Goal: Transaction & Acquisition: Obtain resource

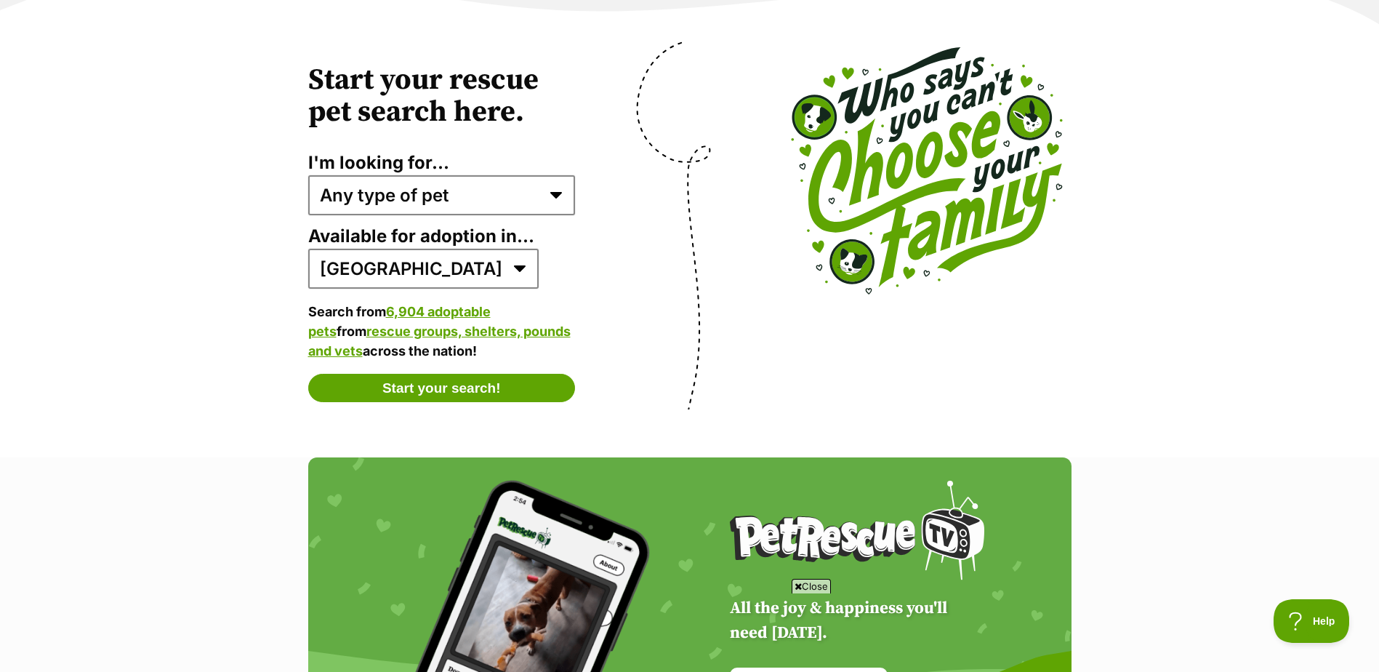
scroll to position [2872, 0]
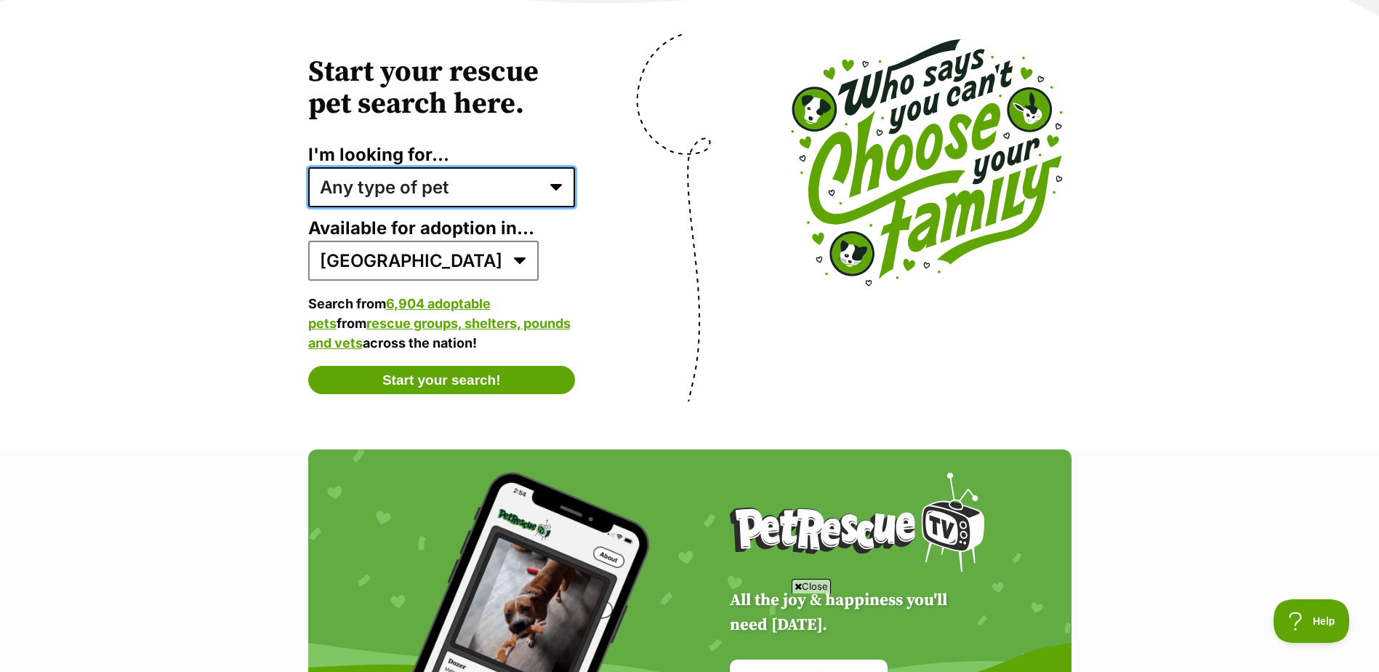
click at [553, 174] on select "Any type of pet Dogs Cats Other pets Pets looking for a home together Pets need…" at bounding box center [442, 186] width 268 height 39
select select "dogs"
click at [308, 167] on select "Any type of pet Dogs Cats Other pets Pets looking for a home together Pets need…" at bounding box center [442, 186] width 268 height 39
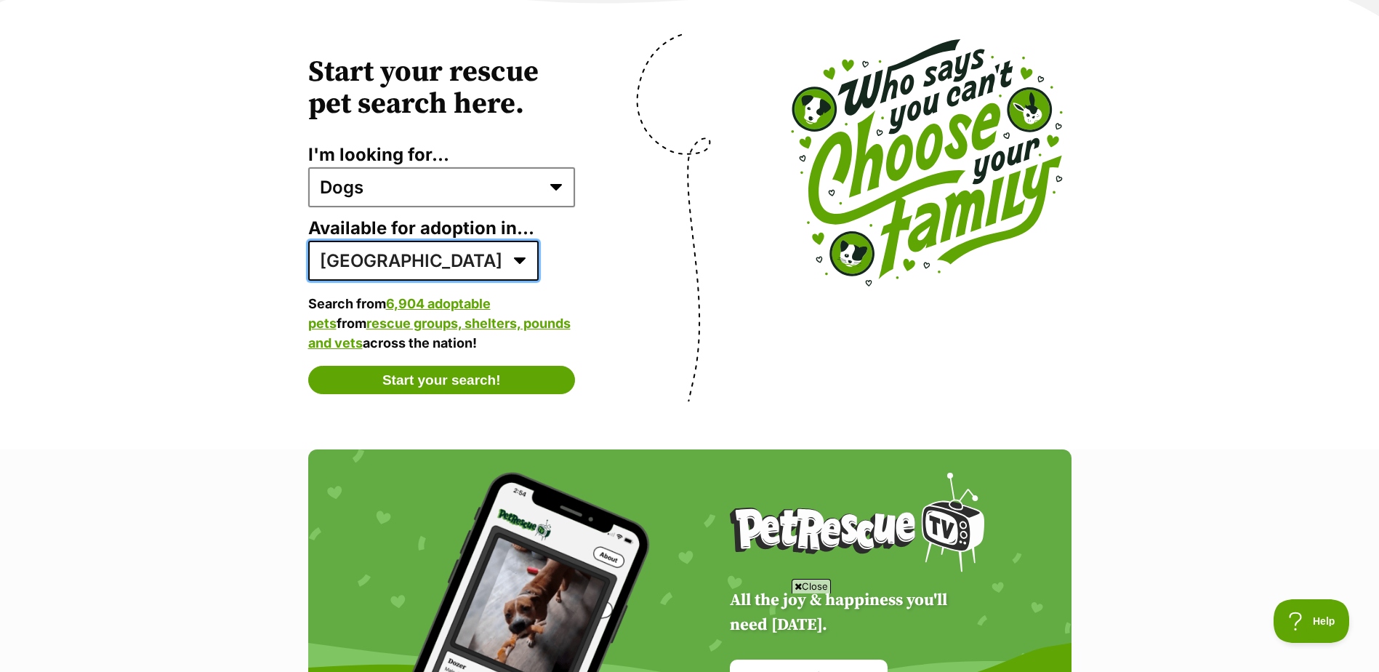
click at [419, 241] on select "Australia ACT NSW NT QLD SA TAS VIC WA" at bounding box center [423, 260] width 230 height 39
select select "2"
click at [308, 241] on select "Australia ACT NSW NT QLD SA TAS VIC WA" at bounding box center [423, 260] width 230 height 39
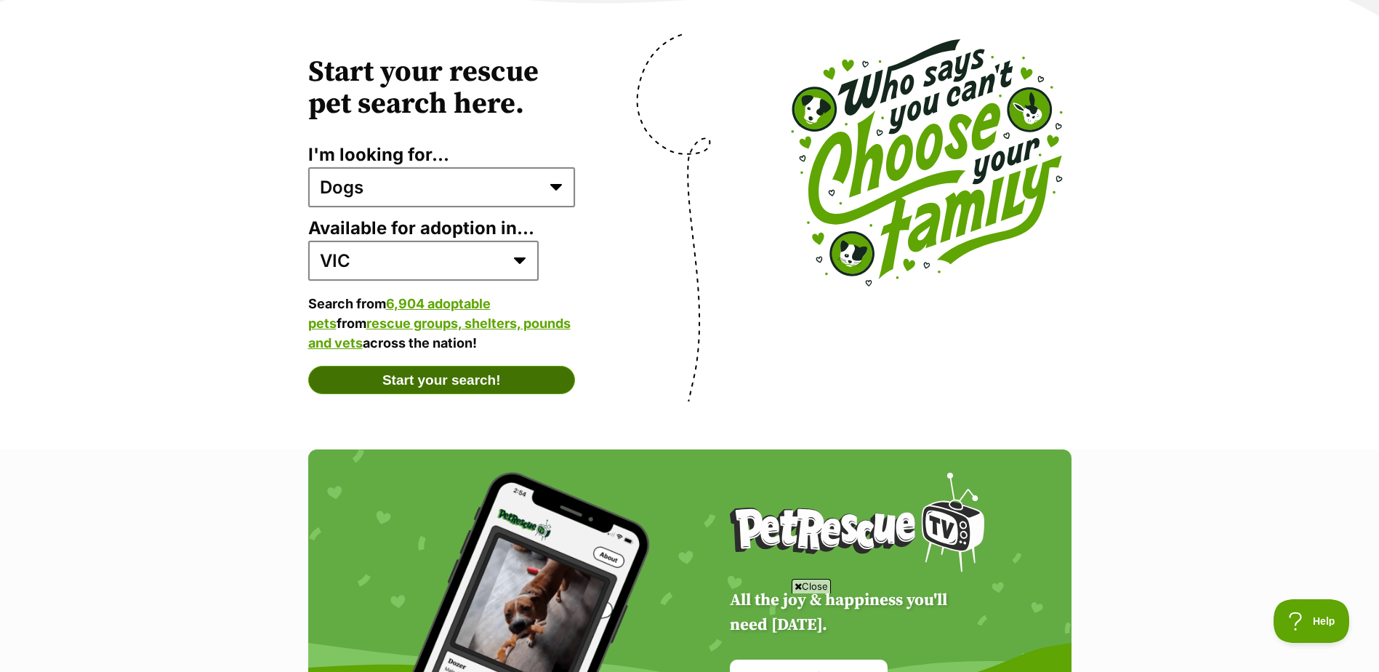
click at [485, 366] on button "Start your search!" at bounding box center [442, 380] width 268 height 29
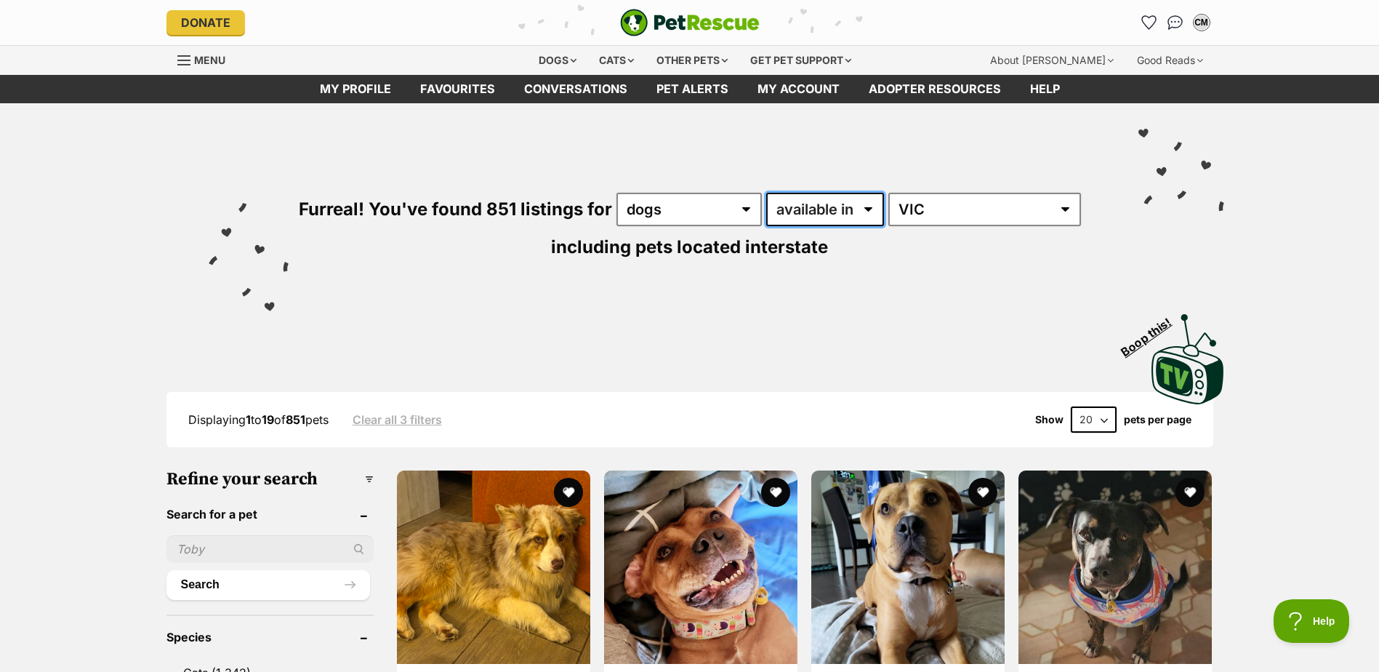
click at [840, 204] on select "available in located in" at bounding box center [825, 209] width 118 height 33
select select "disabled"
click at [767, 193] on select "available in located in" at bounding box center [825, 209] width 118 height 33
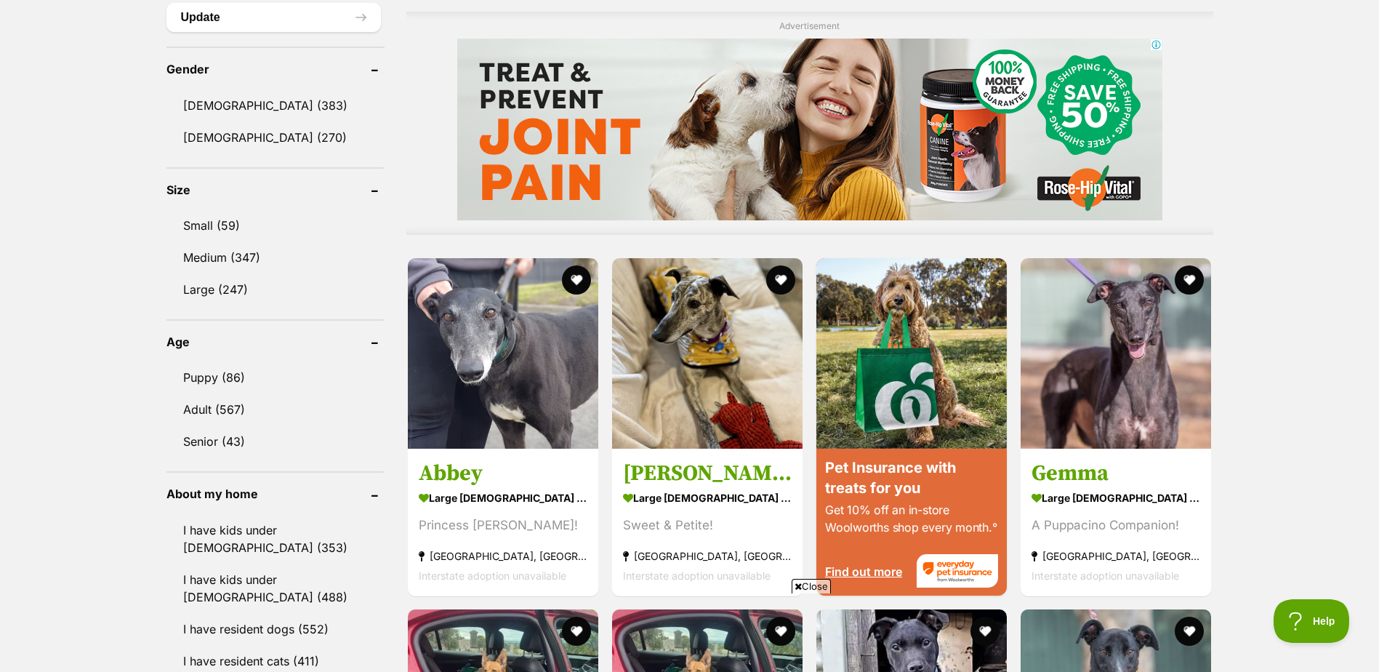
scroll to position [1175, 0]
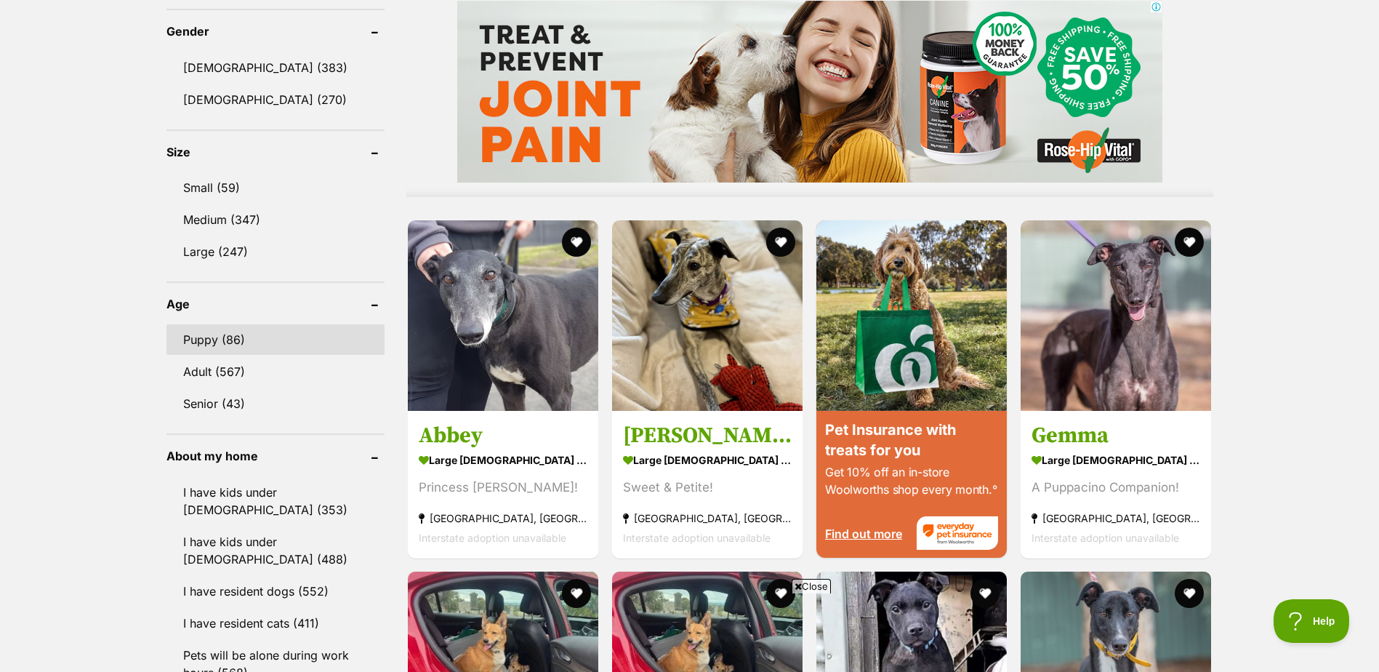
click at [214, 336] on link "Puppy (86)" at bounding box center [275, 339] width 218 height 31
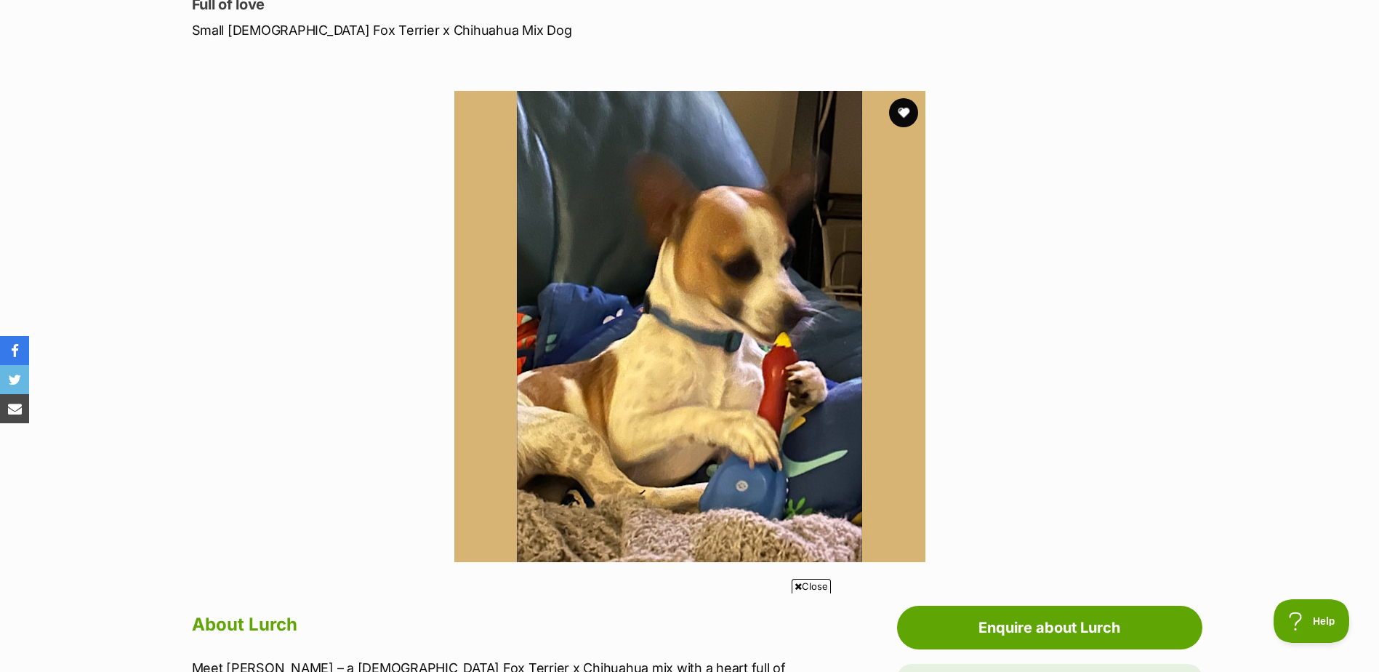
scroll to position [206, 0]
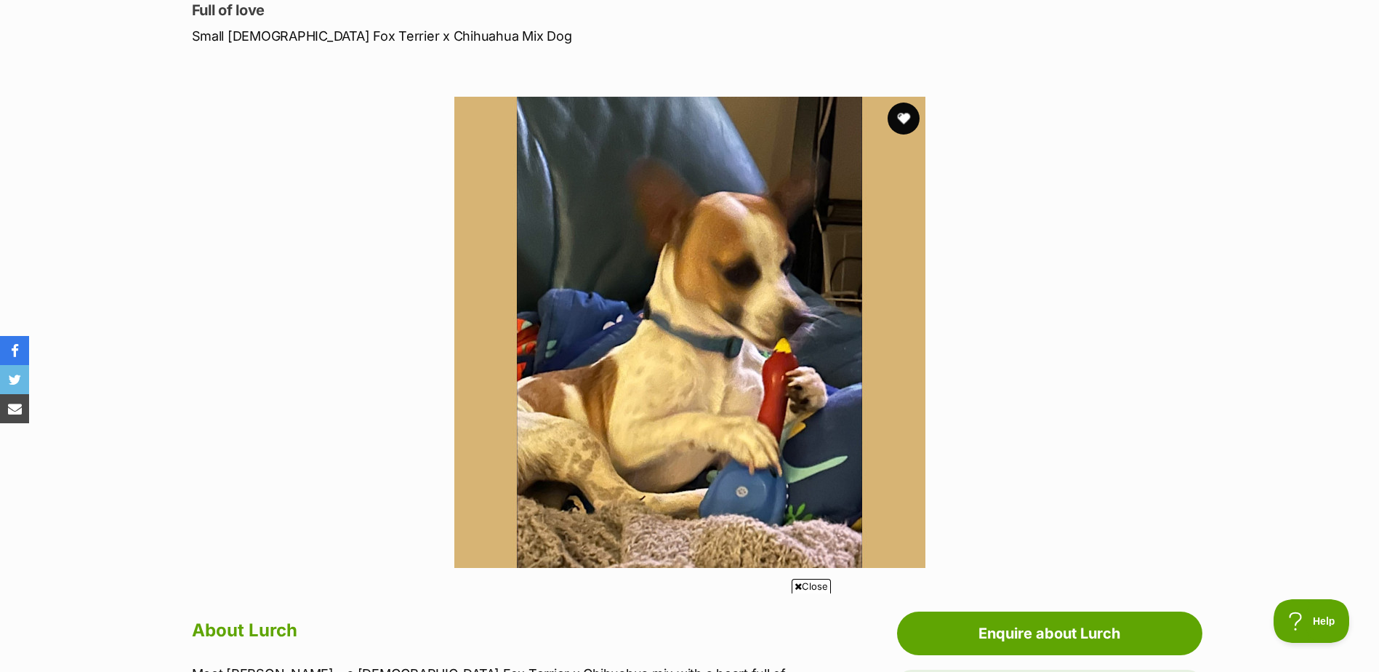
click at [901, 121] on button "favourite" at bounding box center [904, 119] width 32 height 32
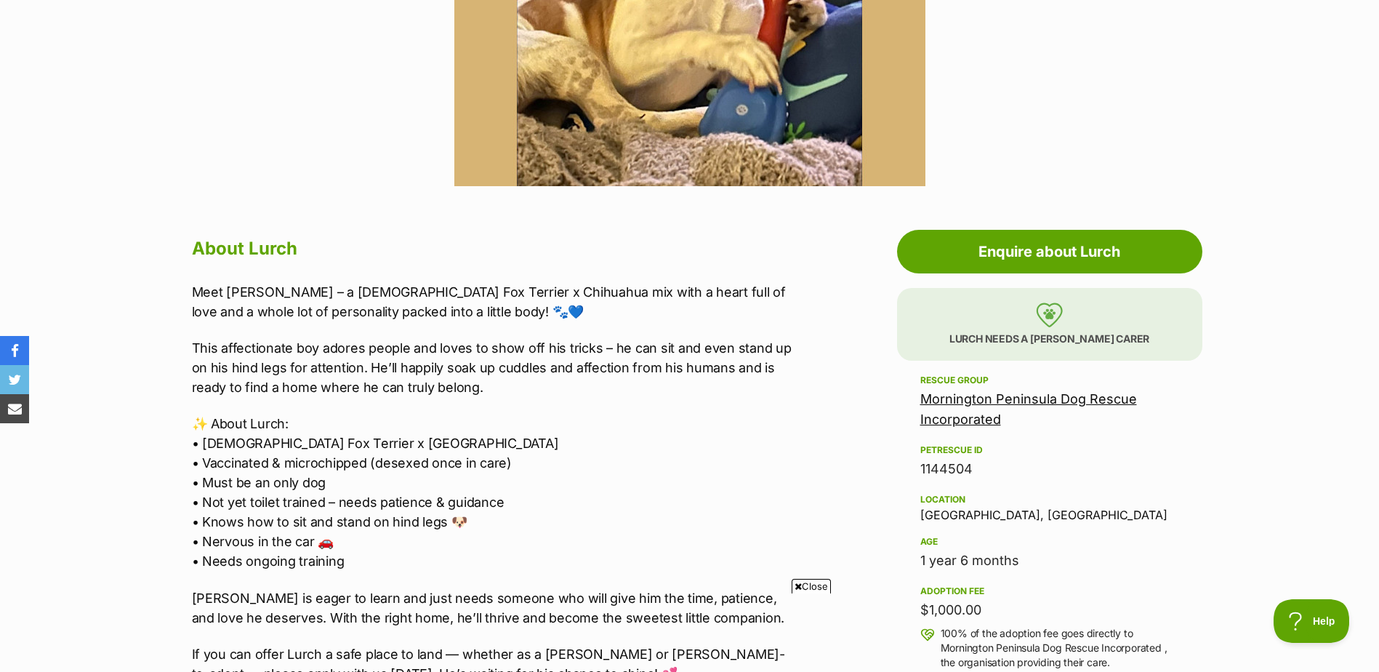
scroll to position [531, 0]
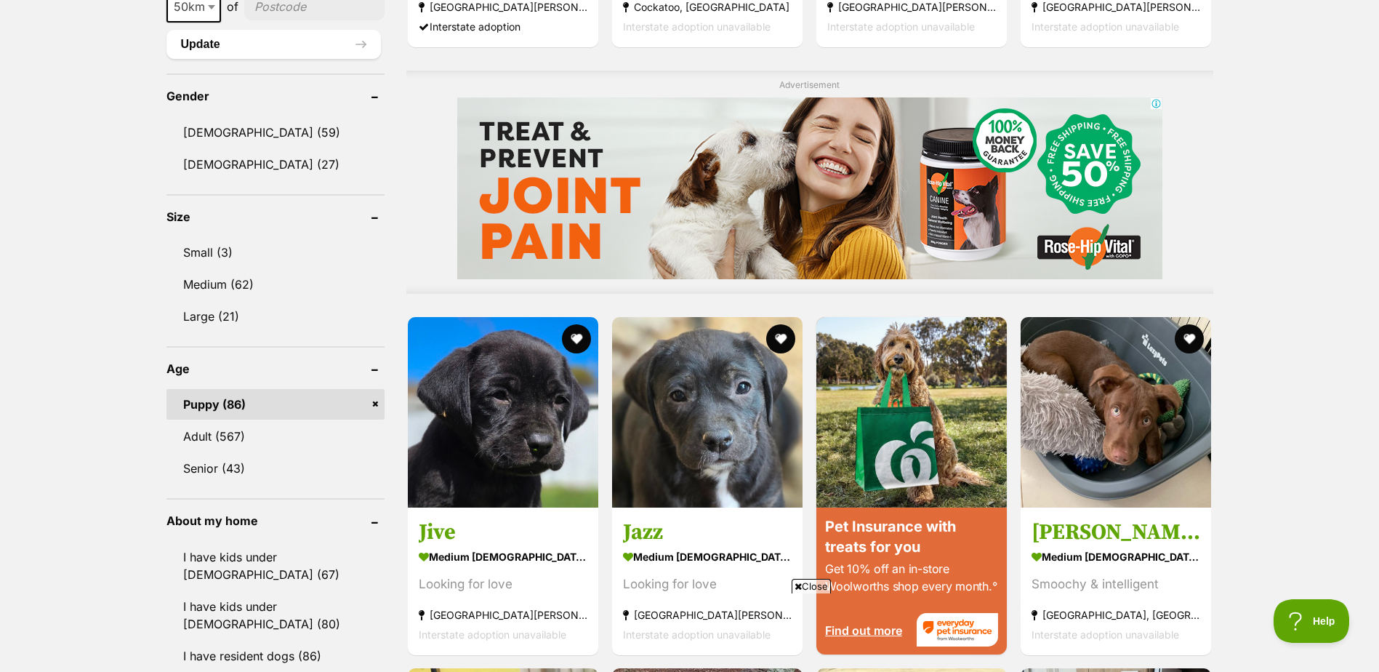
scroll to position [1122, 0]
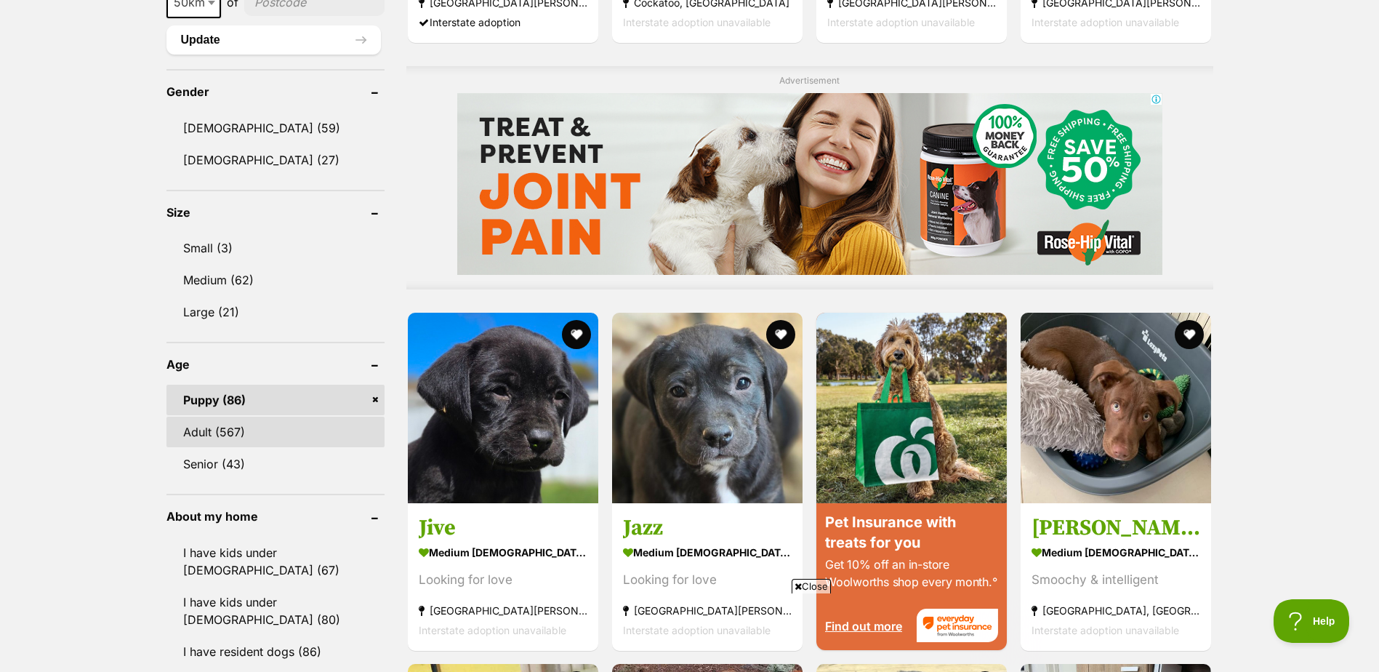
click at [192, 432] on link "Adult (567)" at bounding box center [275, 432] width 218 height 31
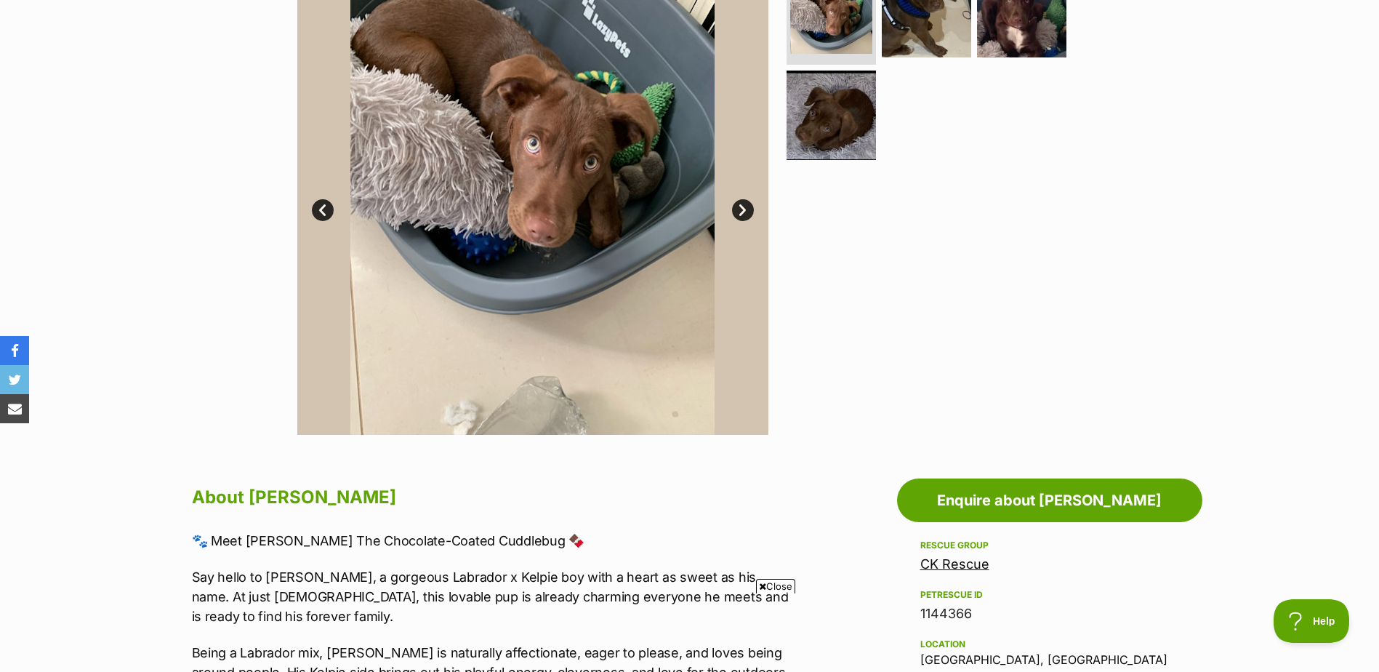
scroll to position [276, 0]
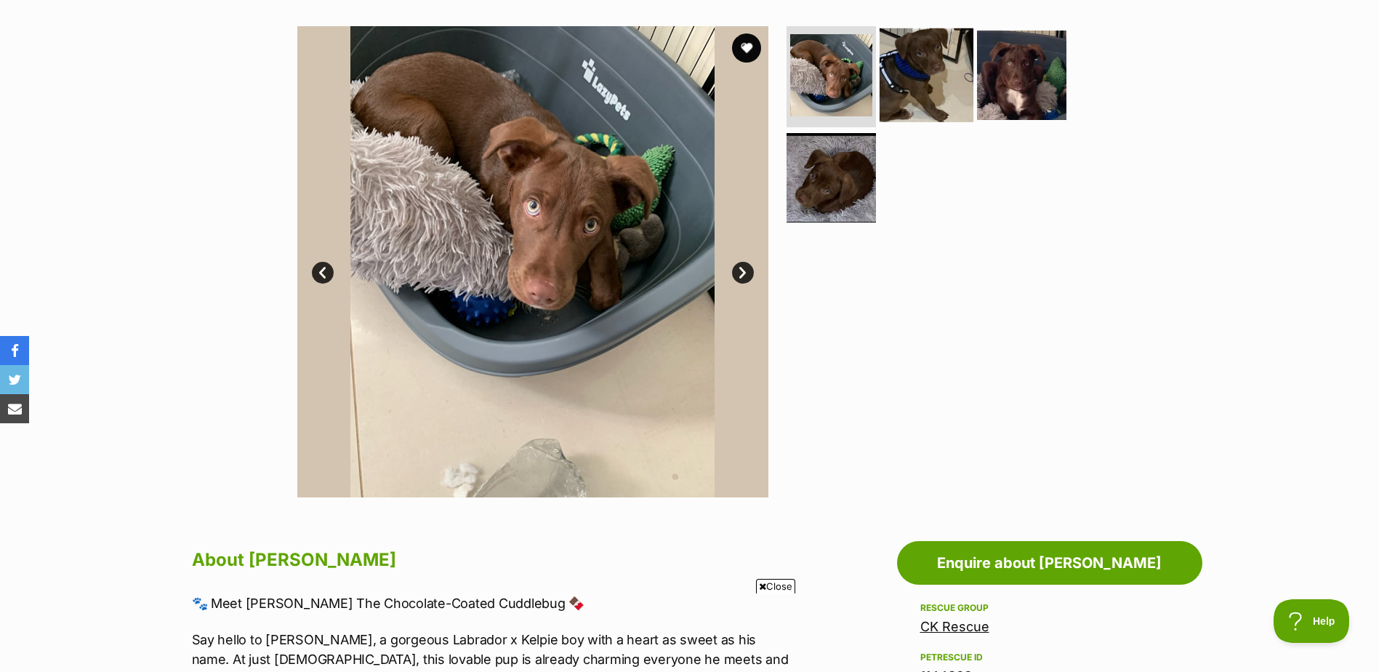
click at [936, 89] on img at bounding box center [927, 75] width 94 height 94
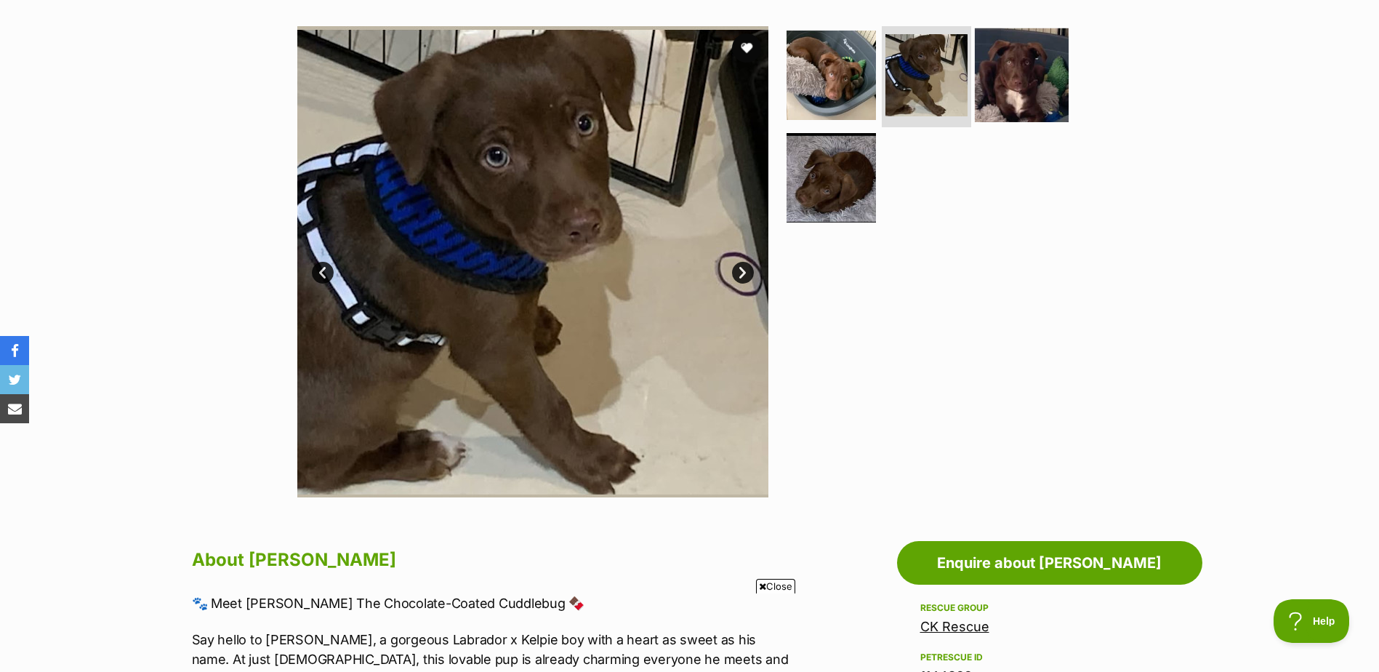
click at [1021, 61] on img at bounding box center [1022, 75] width 94 height 94
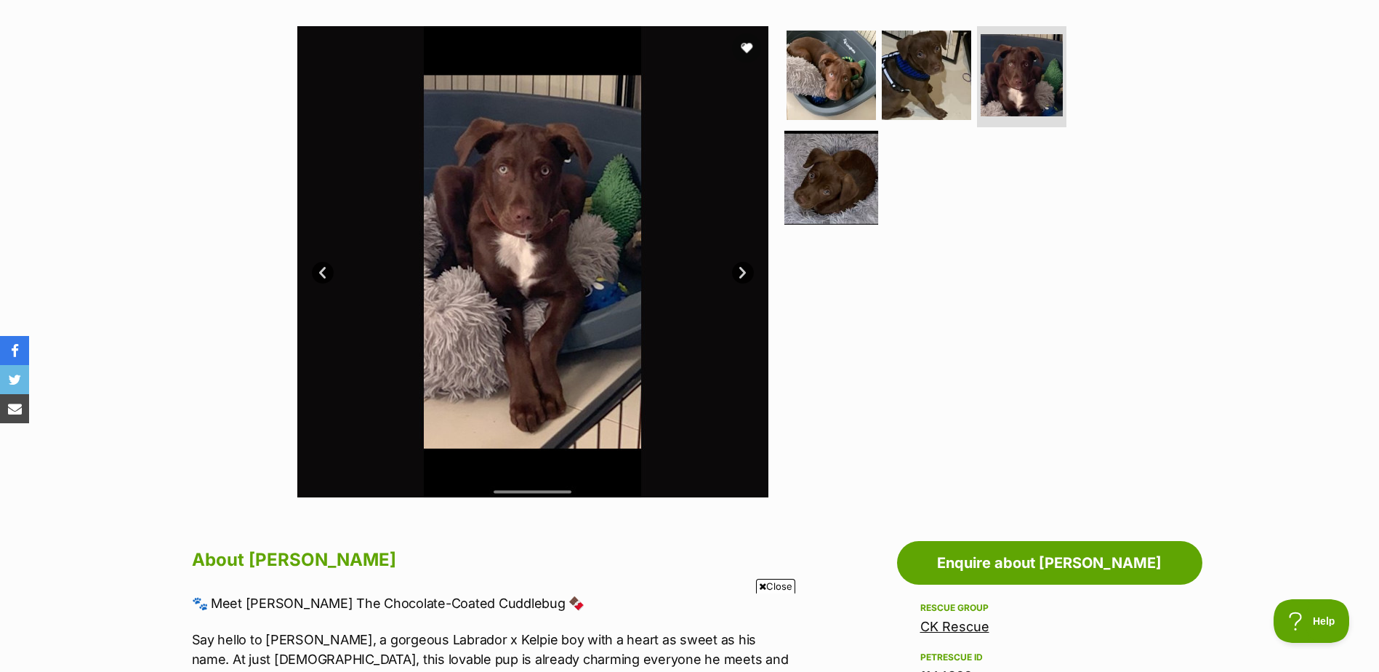
click at [839, 204] on img at bounding box center [831, 178] width 94 height 94
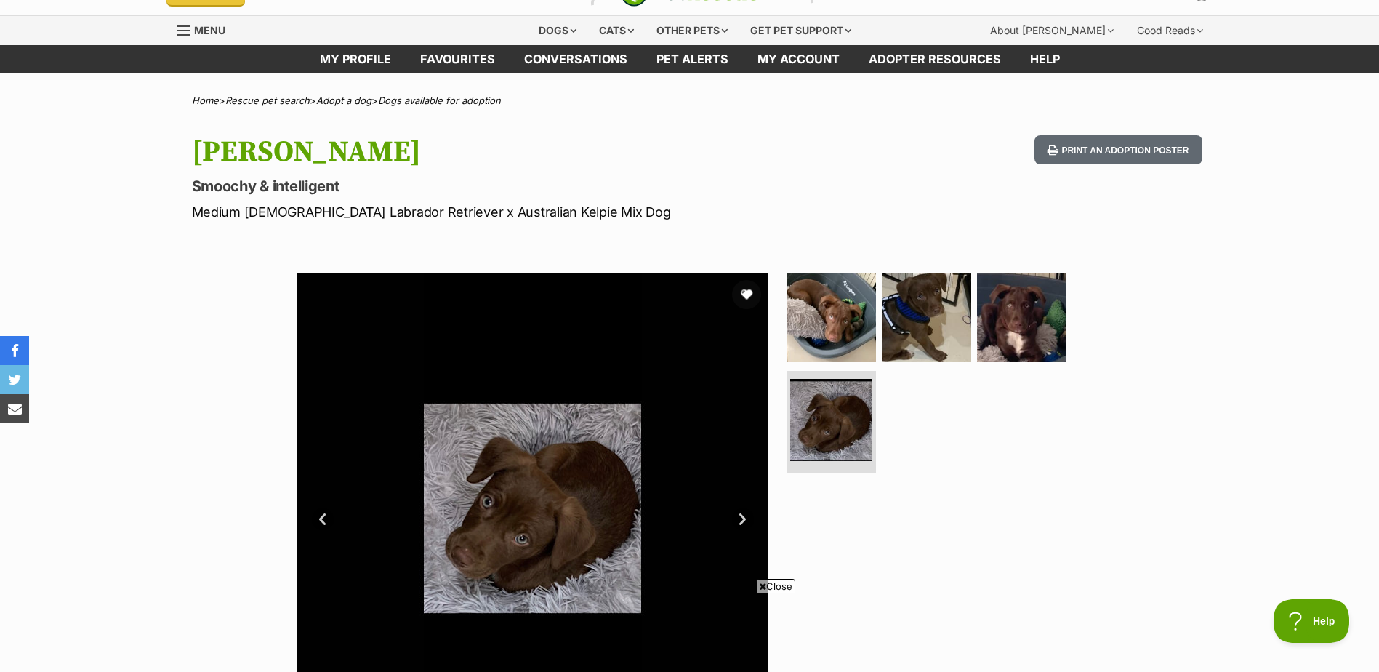
scroll to position [0, 0]
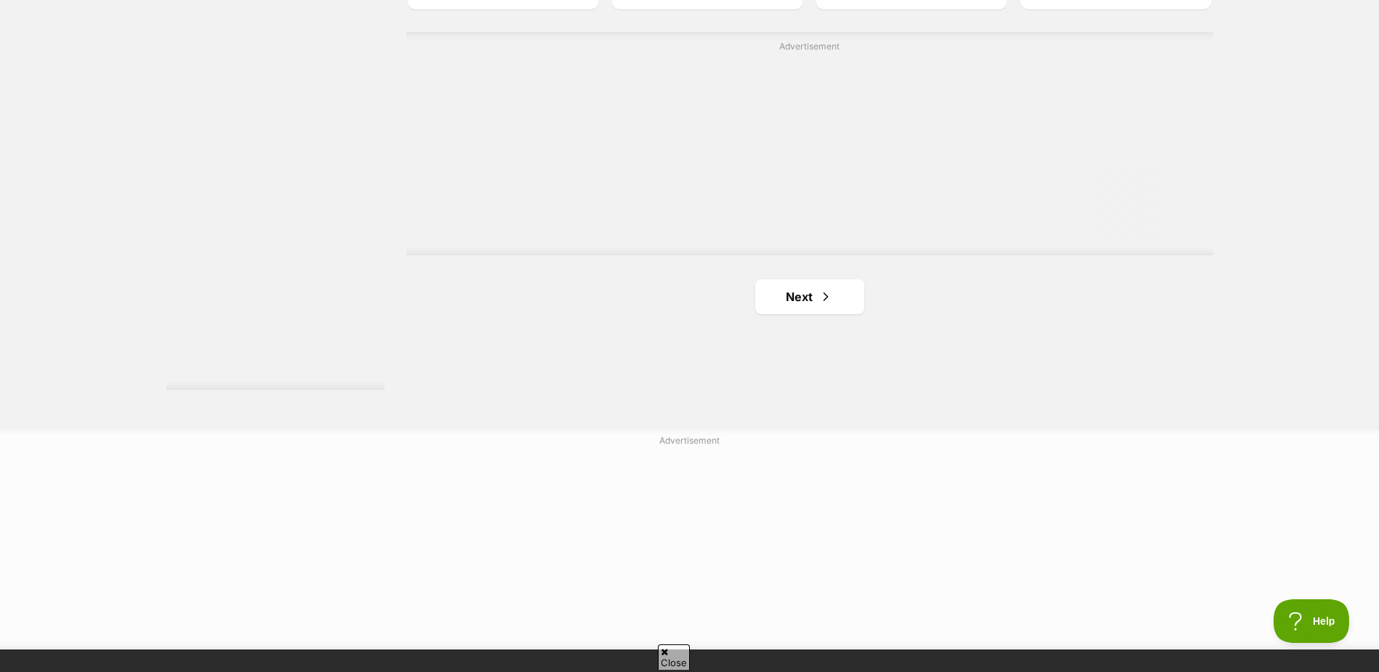
scroll to position [2656, 0]
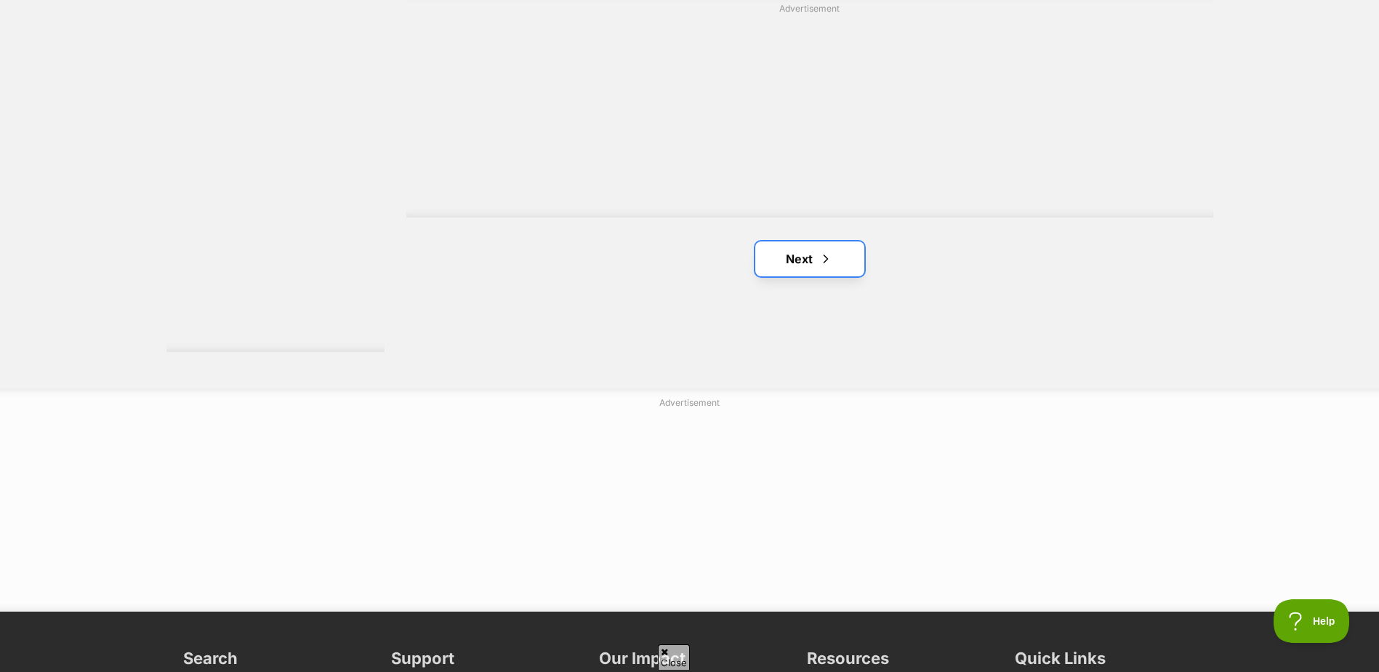
click at [814, 265] on link "Next" at bounding box center [809, 258] width 109 height 35
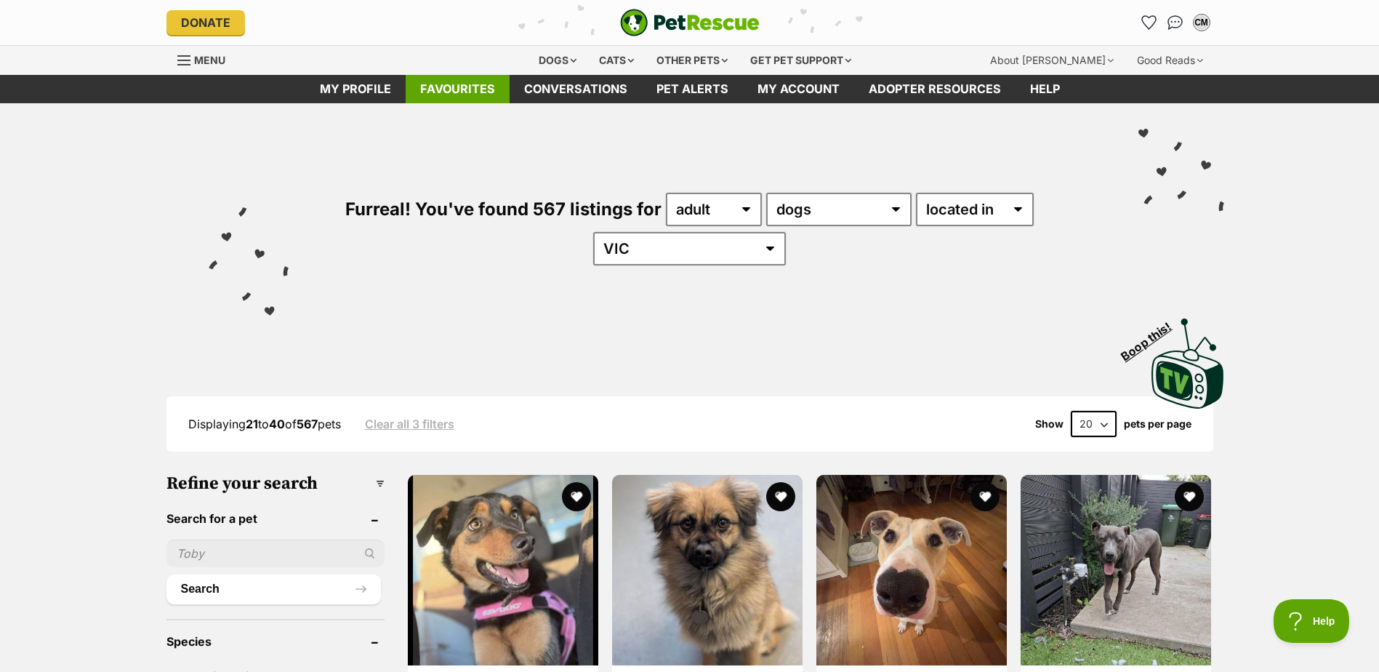
click at [439, 90] on link "Favourites" at bounding box center [458, 89] width 104 height 28
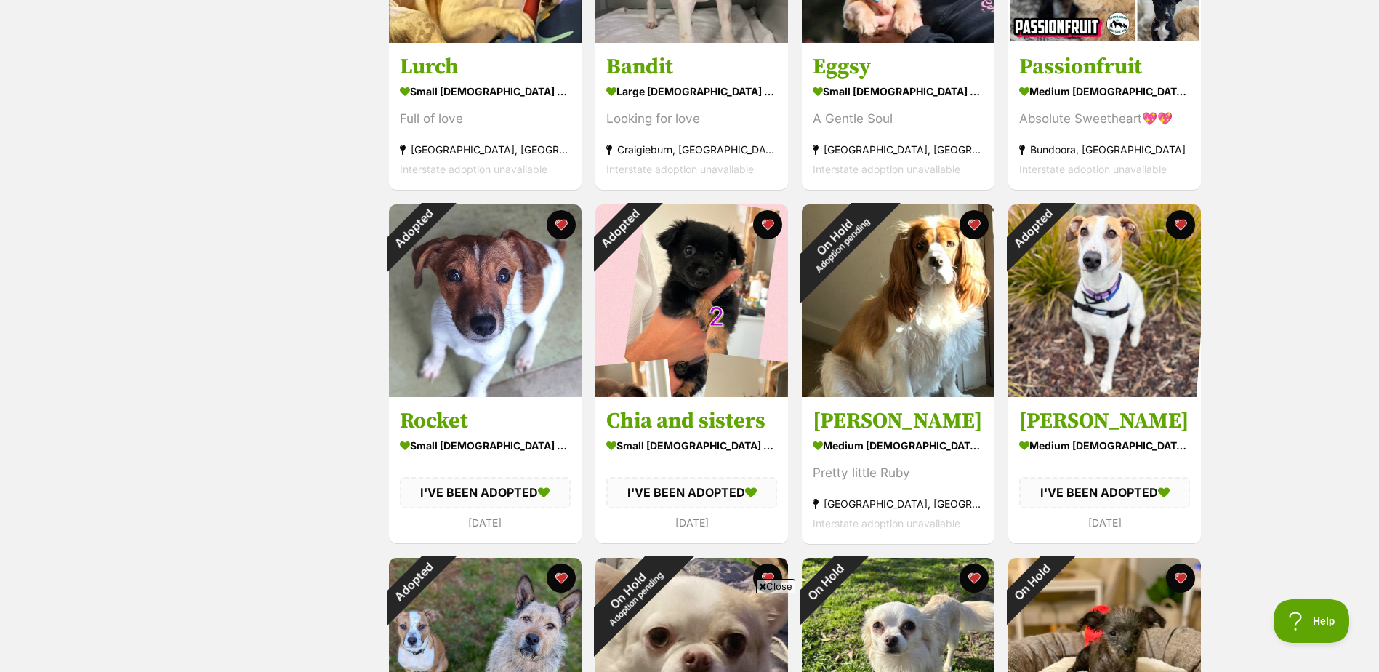
scroll to position [467, 0]
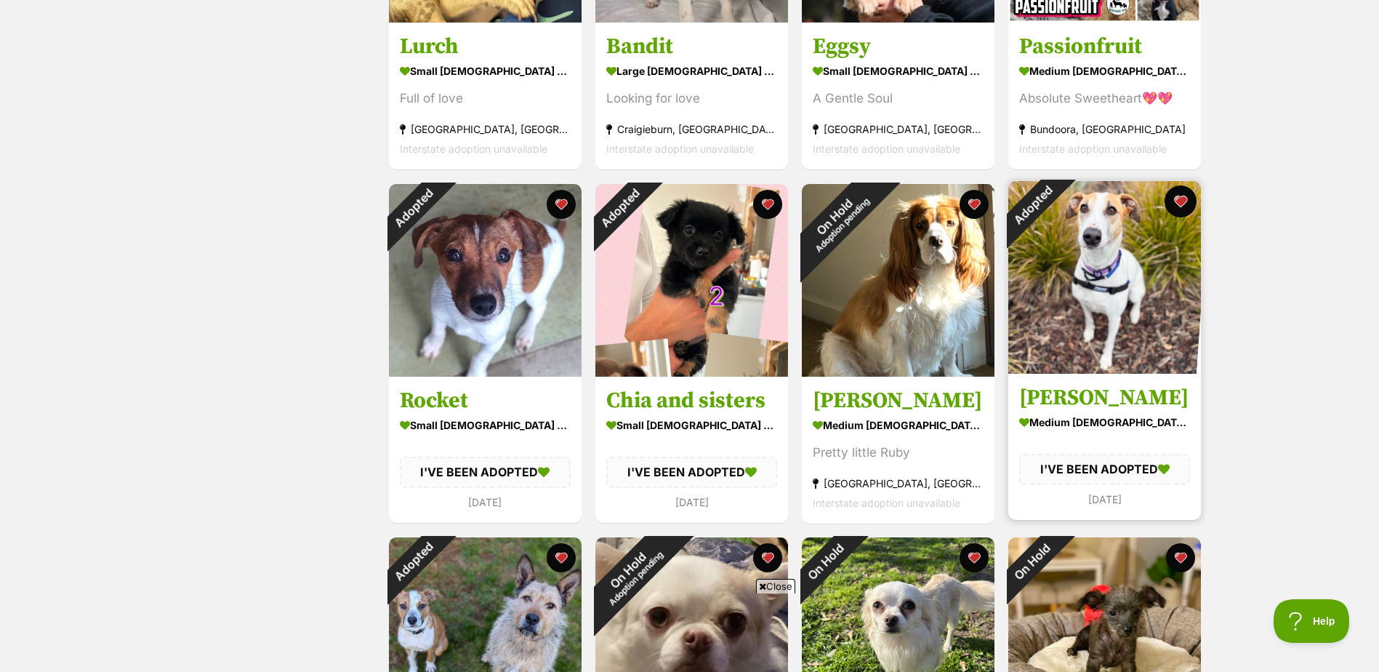
click at [1181, 204] on button "favourite" at bounding box center [1181, 201] width 32 height 32
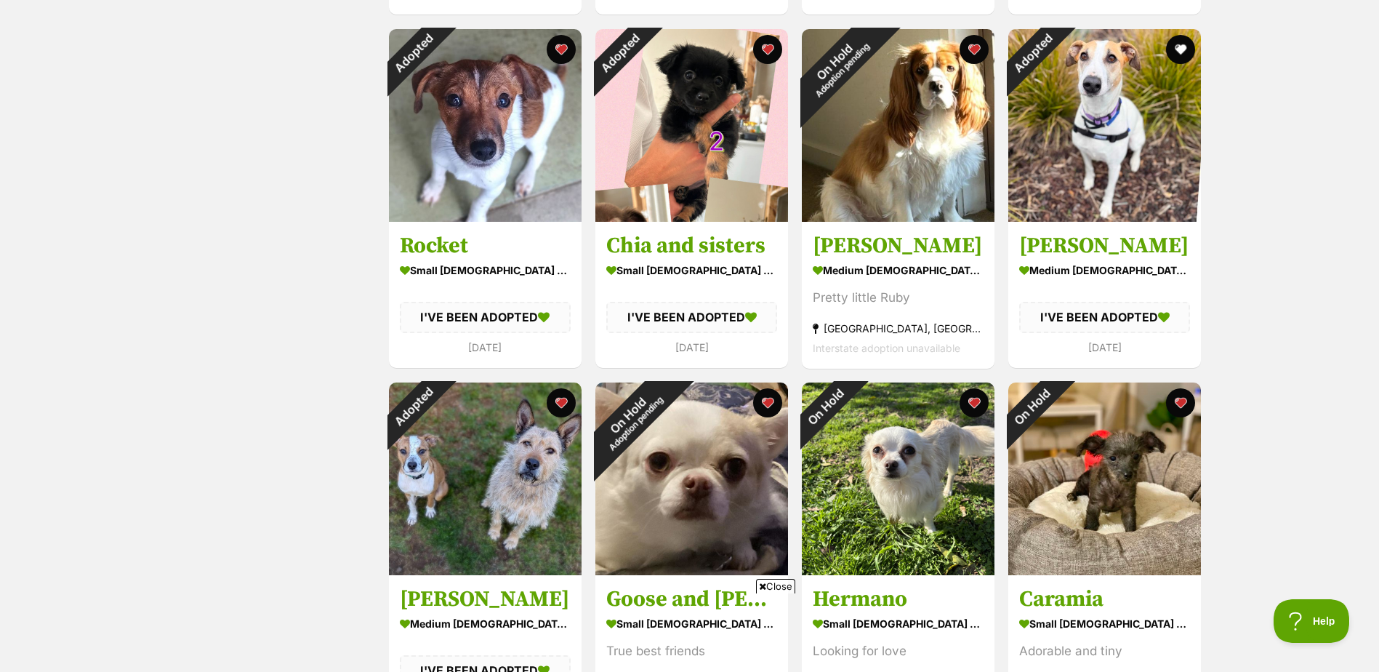
scroll to position [623, 0]
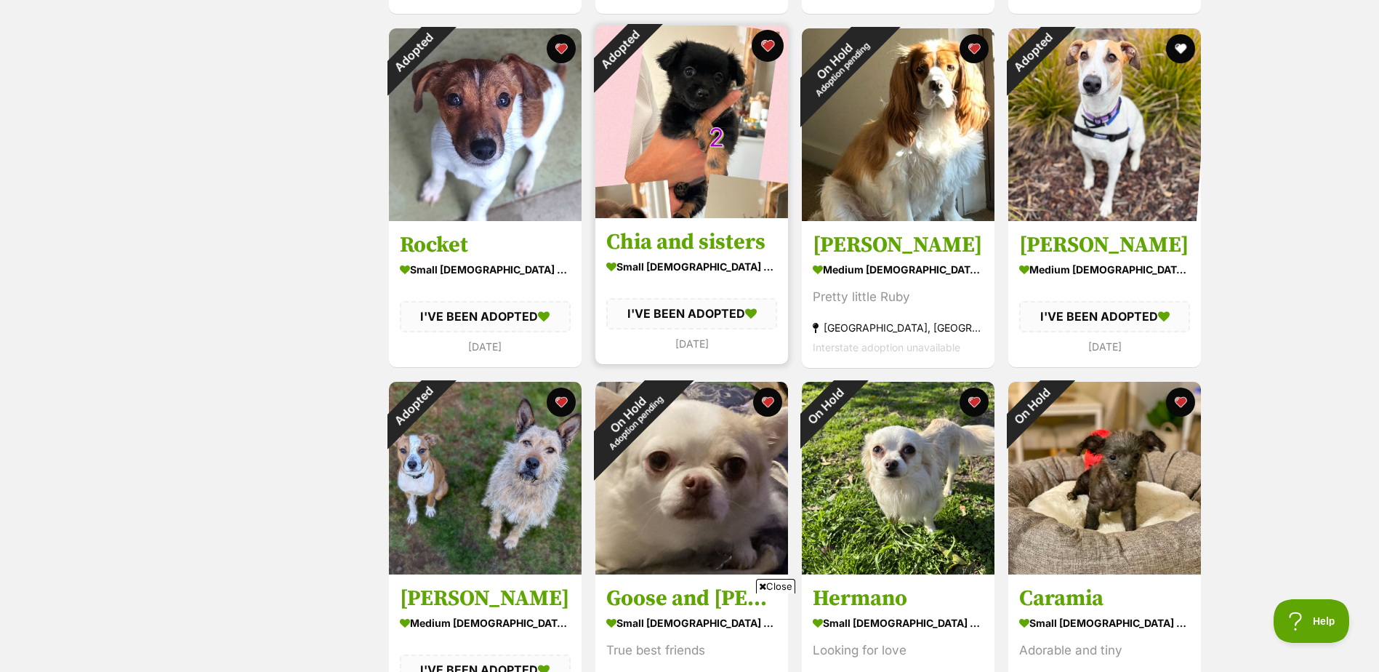
click at [768, 47] on button "favourite" at bounding box center [768, 46] width 32 height 32
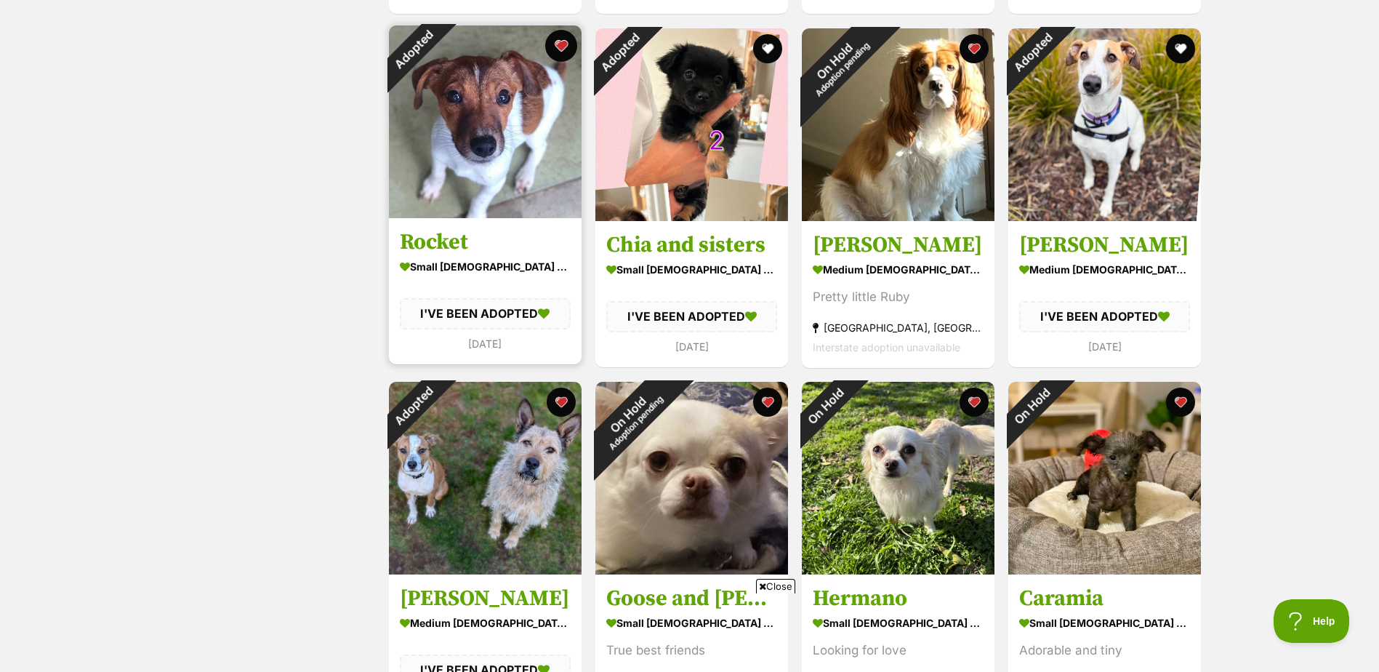
click at [563, 48] on button "favourite" at bounding box center [561, 46] width 32 height 32
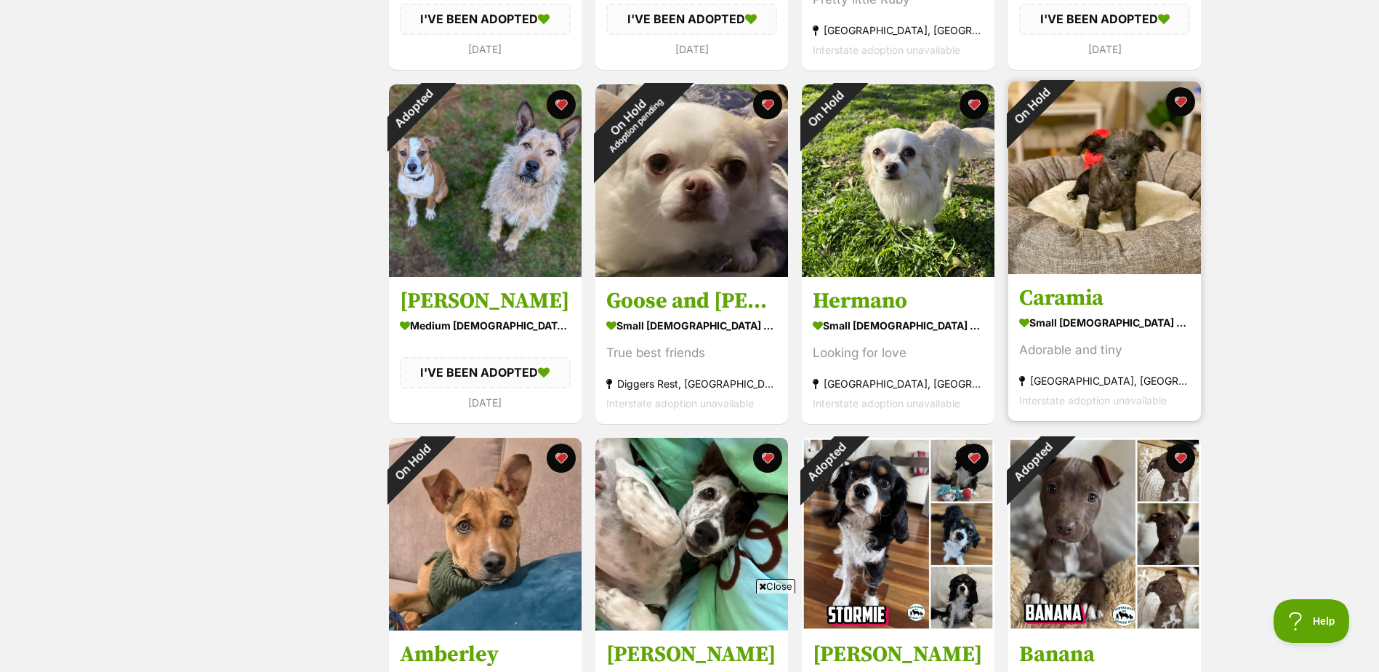
scroll to position [921, 0]
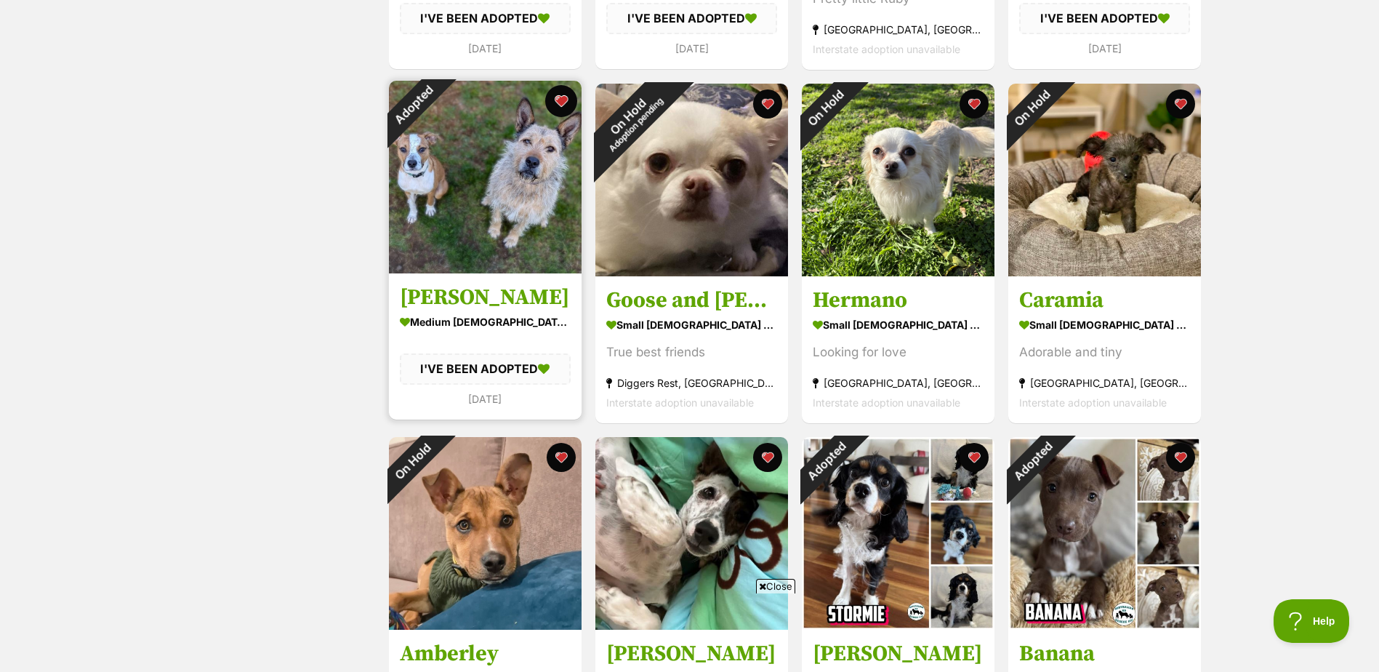
click at [562, 101] on button "favourite" at bounding box center [561, 101] width 32 height 32
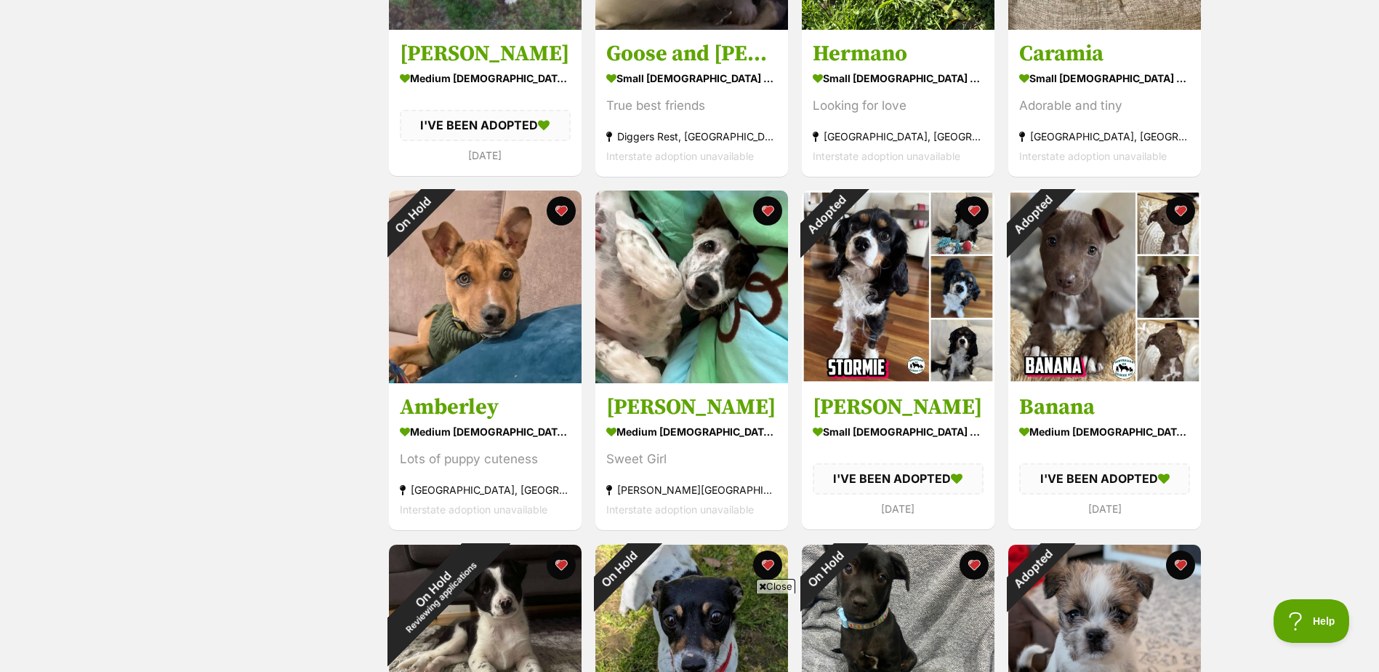
scroll to position [1176, 0]
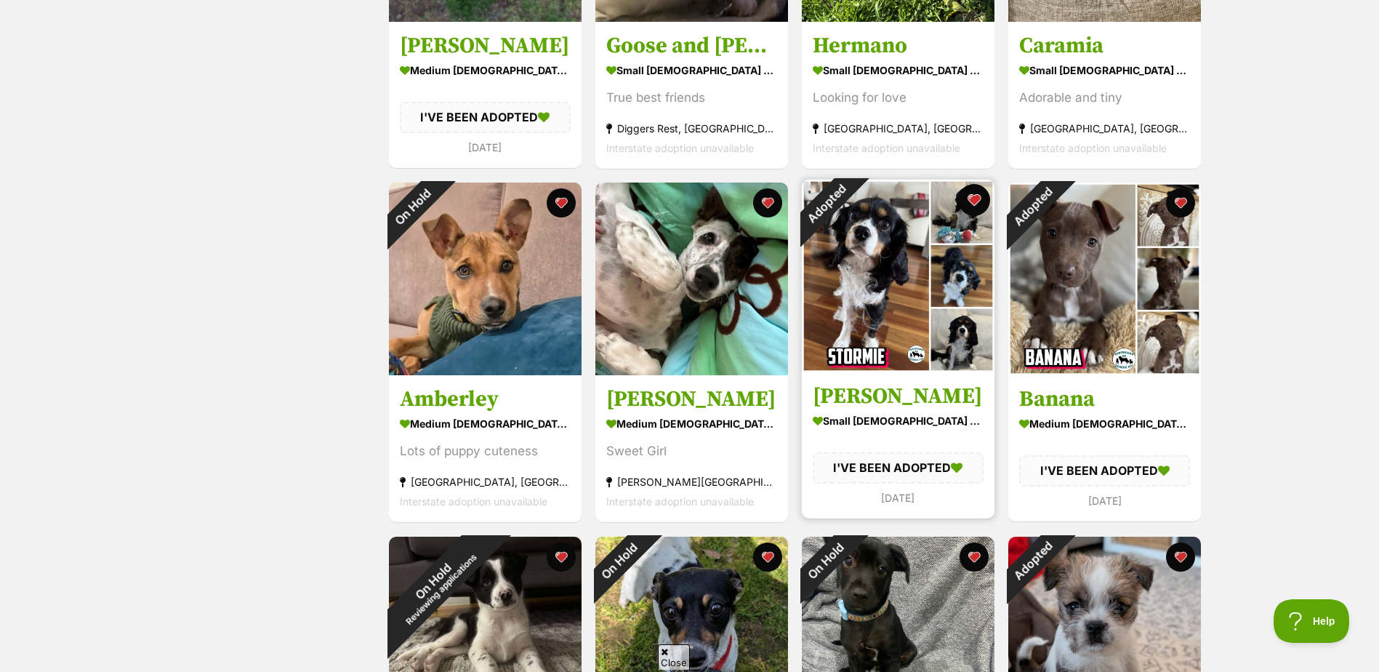
click at [978, 199] on button "favourite" at bounding box center [974, 200] width 32 height 32
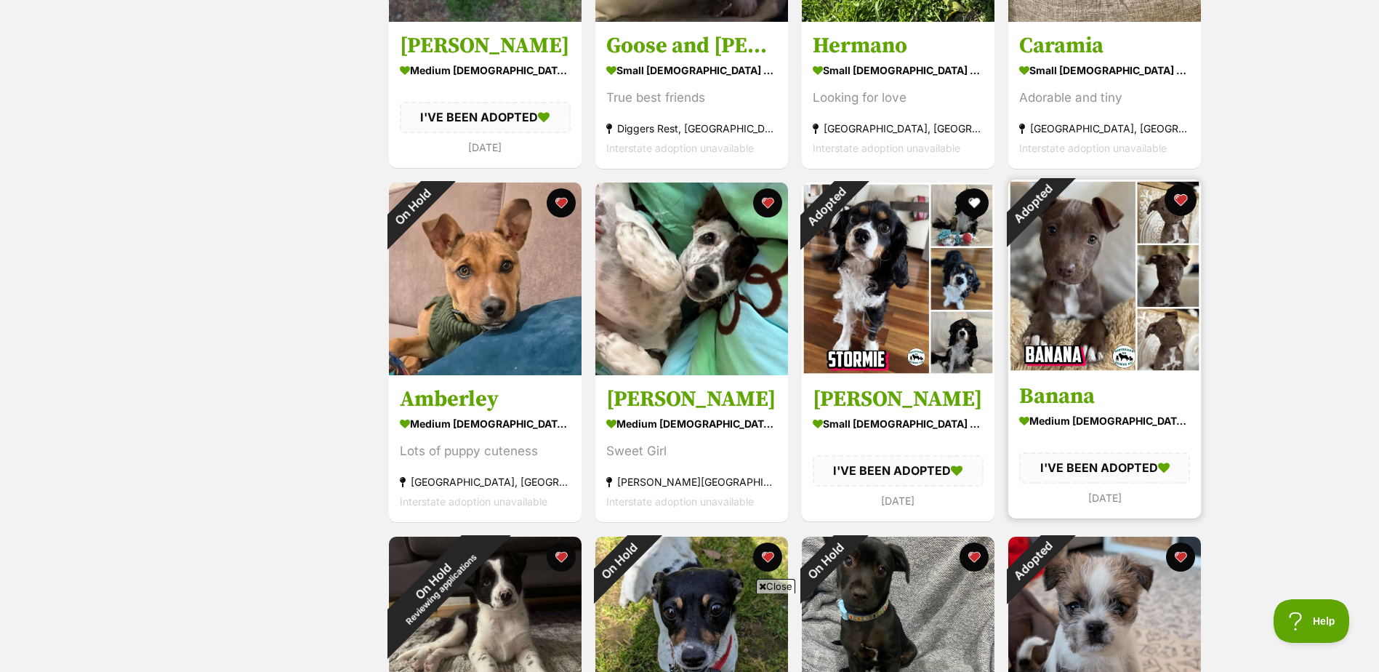
click at [1182, 197] on button "favourite" at bounding box center [1181, 200] width 32 height 32
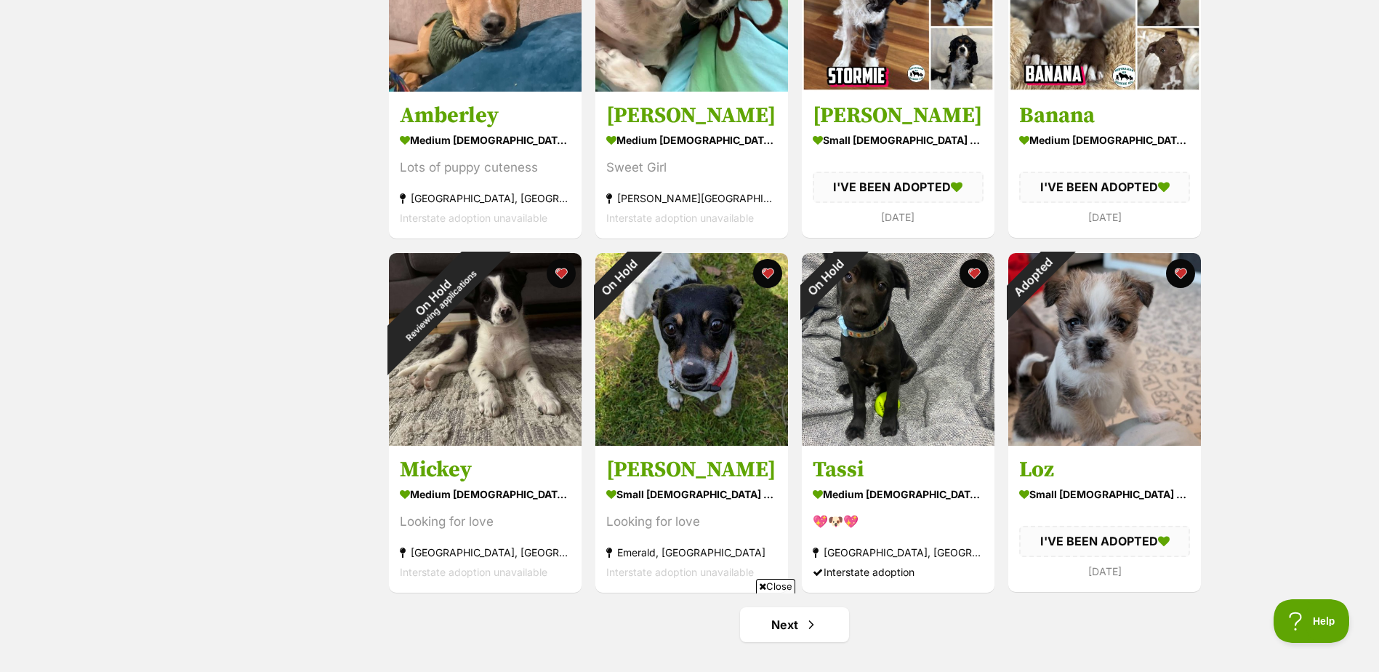
scroll to position [1563, 0]
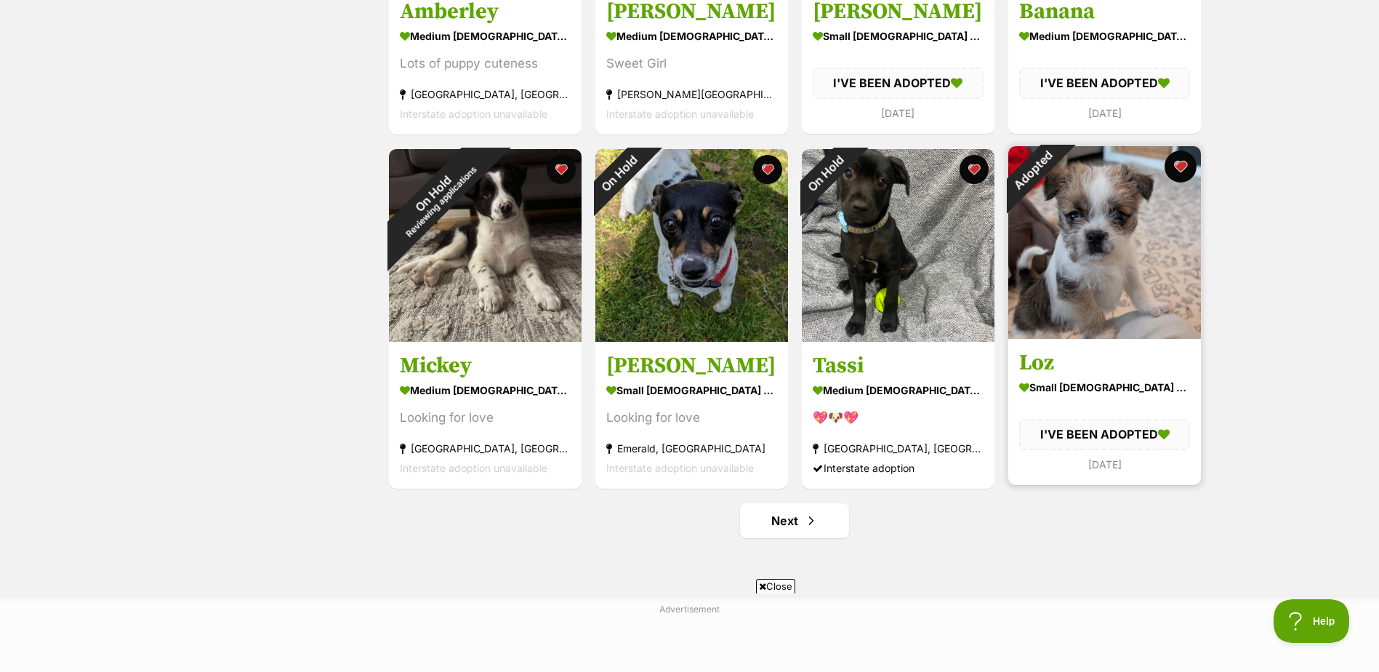
click at [1183, 162] on button "favourite" at bounding box center [1181, 166] width 32 height 32
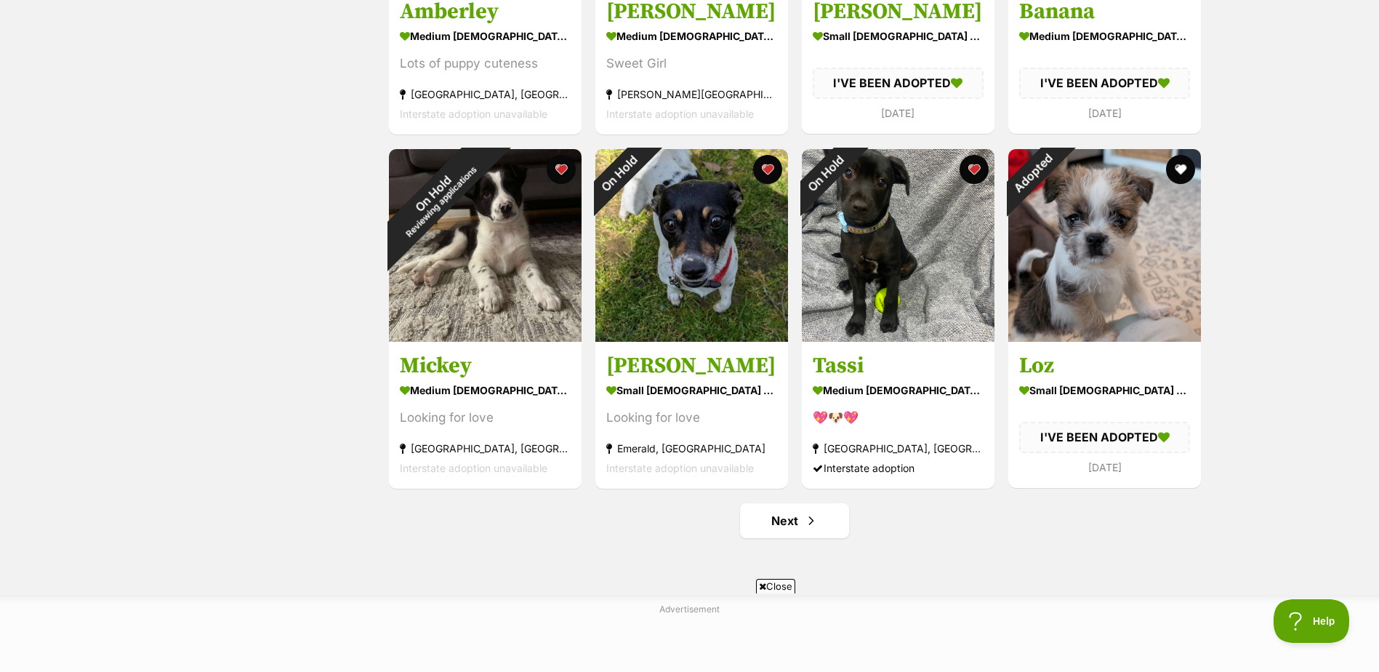
scroll to position [1599, 0]
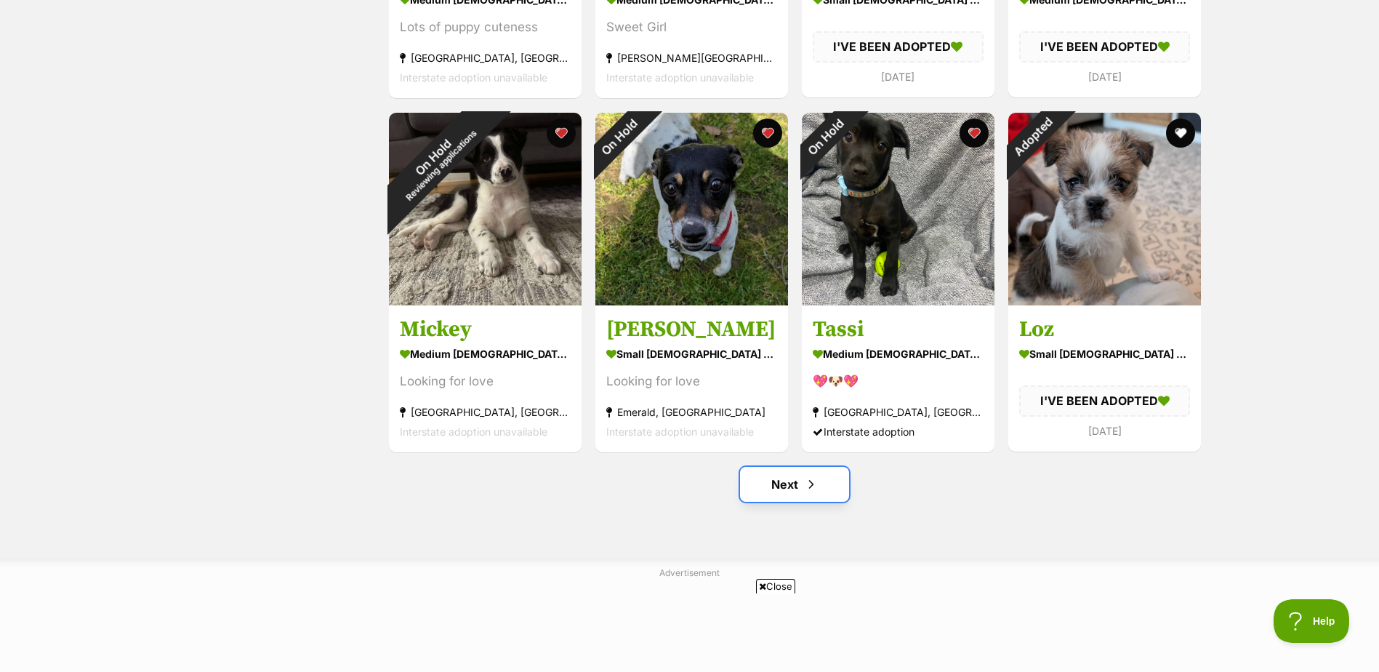
click at [795, 490] on link "Next" at bounding box center [794, 484] width 109 height 35
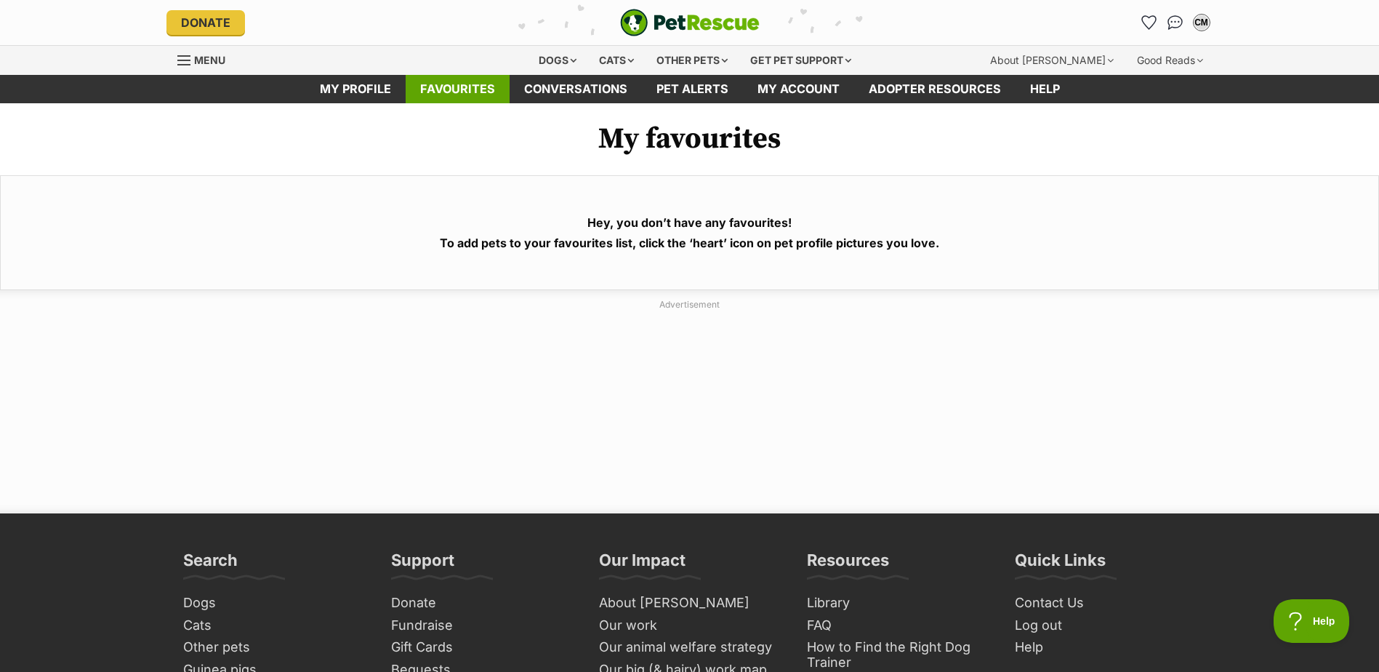
click at [463, 89] on link "Favourites" at bounding box center [458, 89] width 104 height 28
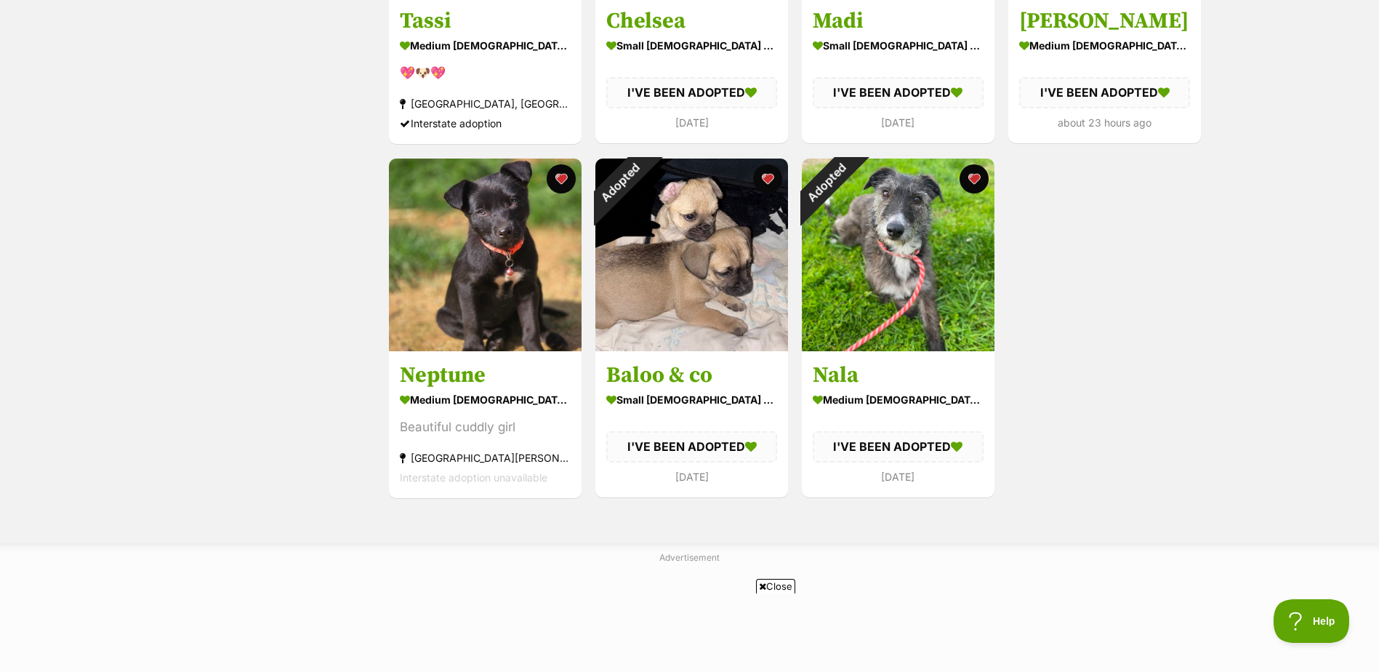
scroll to position [1568, 0]
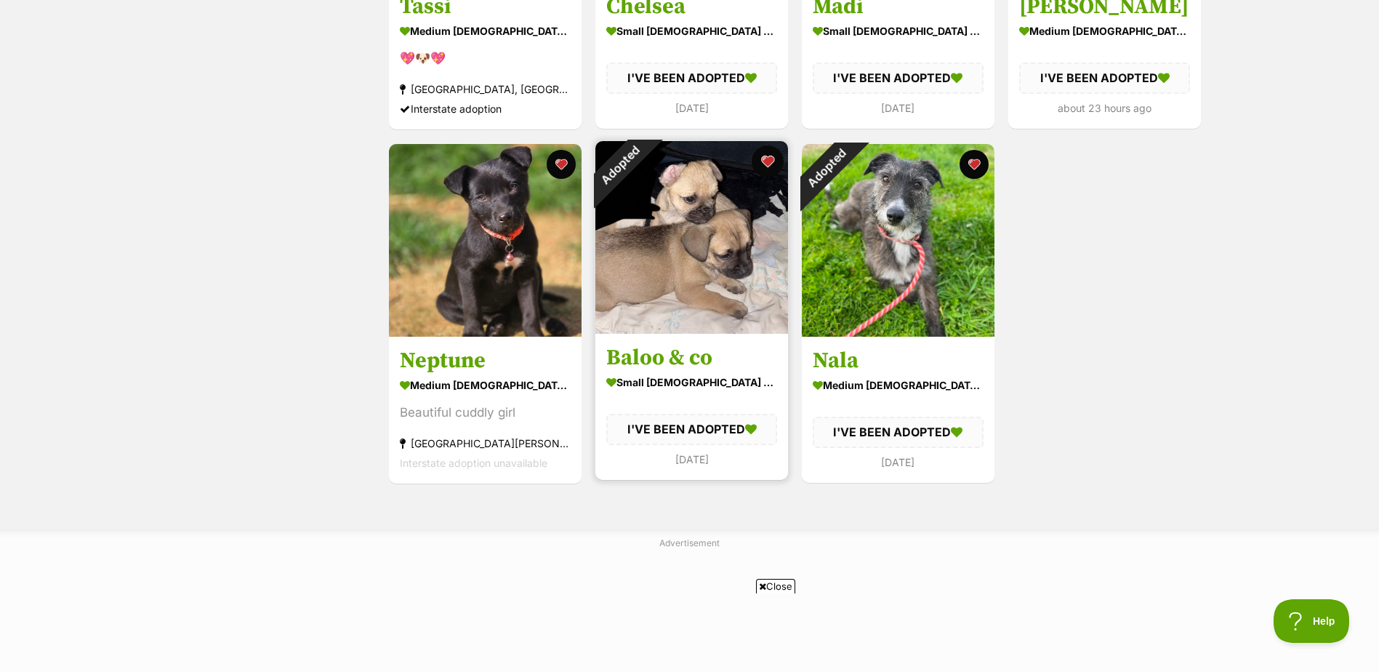
click at [770, 162] on button "favourite" at bounding box center [768, 161] width 32 height 32
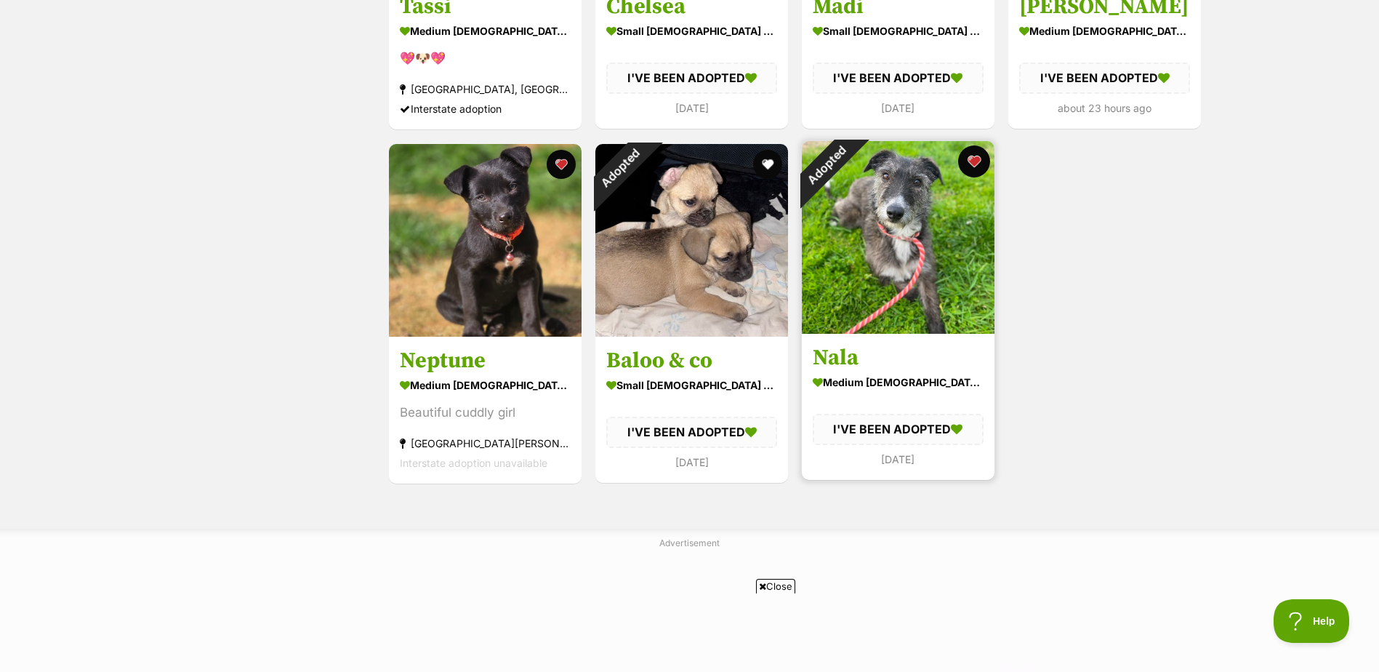
click at [975, 166] on button "favourite" at bounding box center [974, 161] width 32 height 32
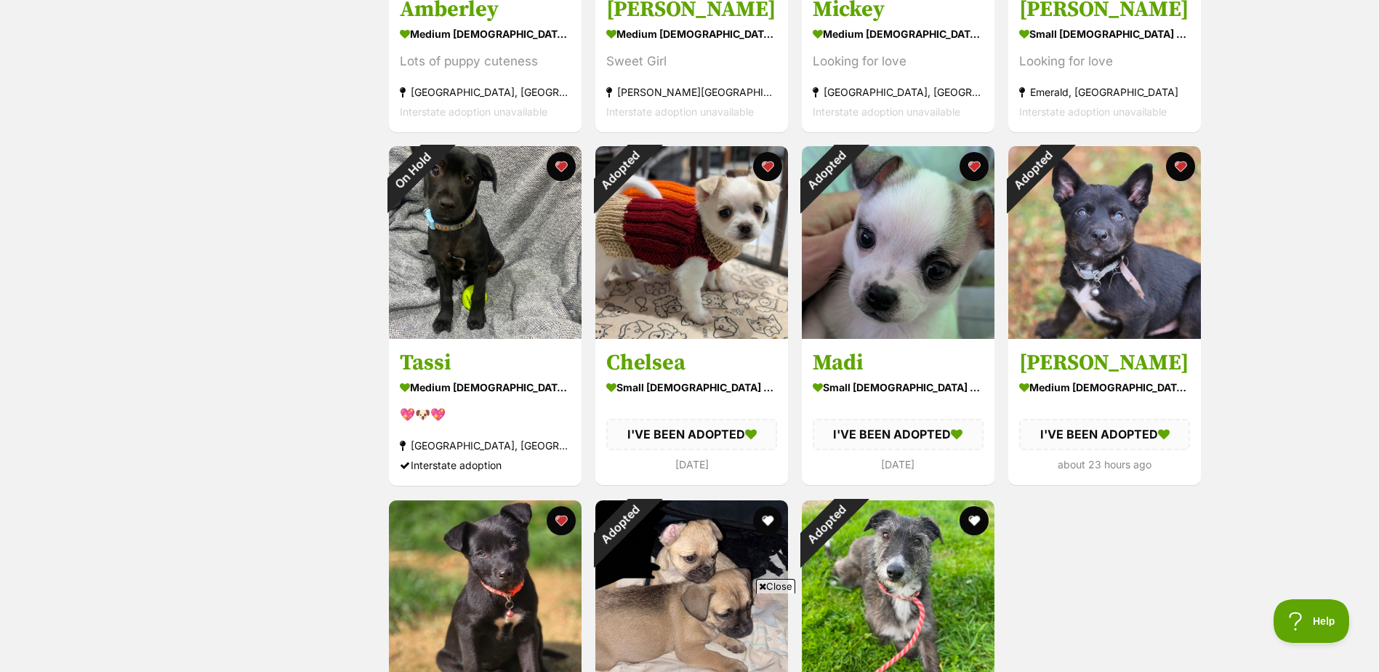
scroll to position [1207, 0]
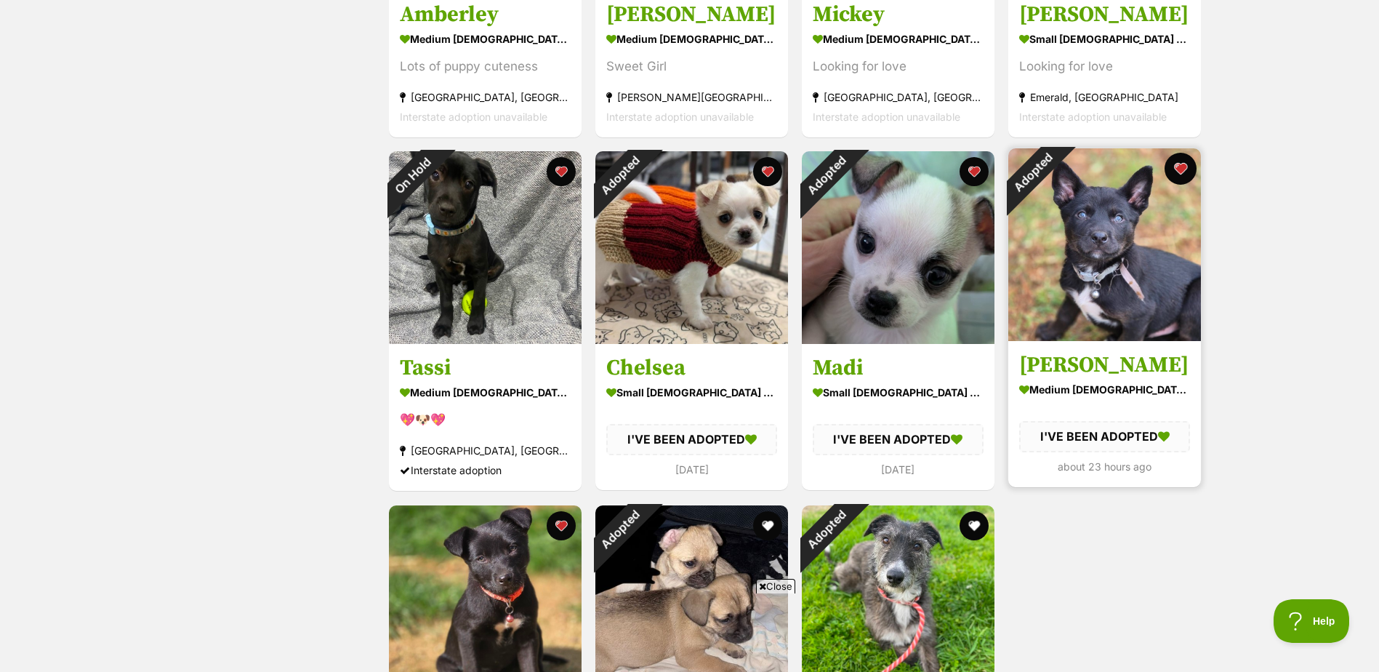
click at [1179, 169] on button "favourite" at bounding box center [1181, 169] width 32 height 32
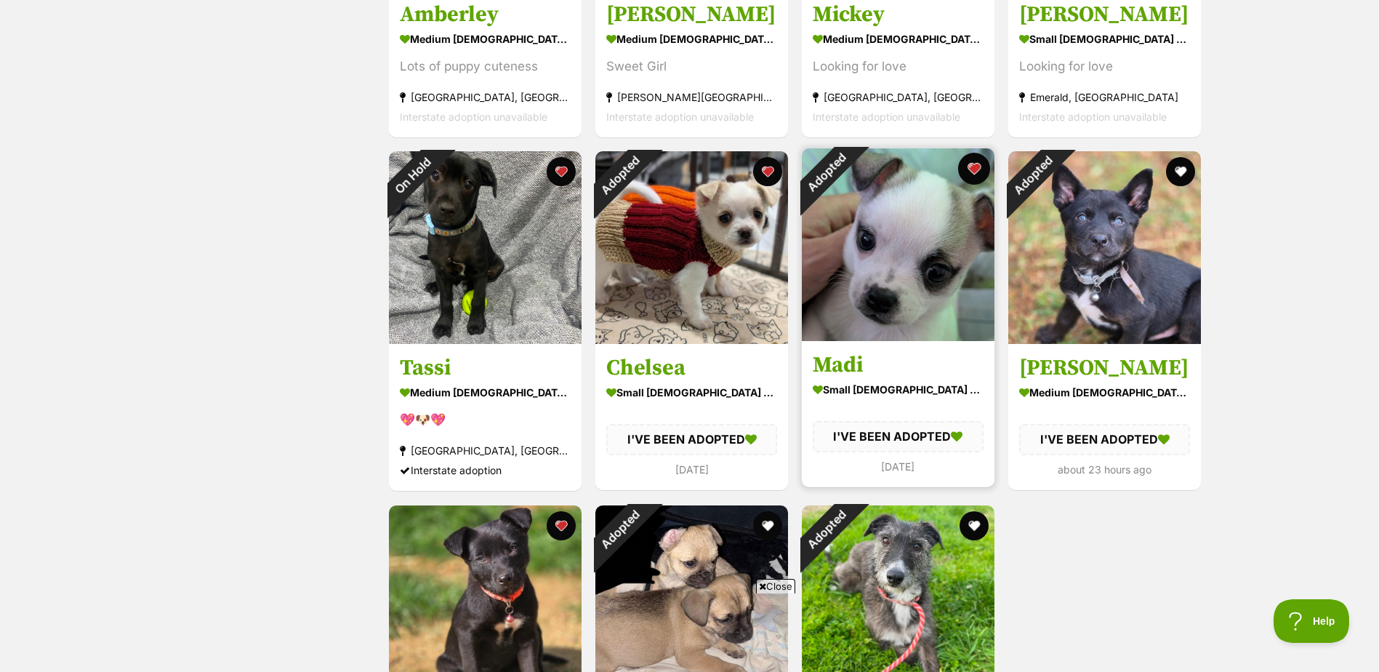
click at [976, 169] on button "favourite" at bounding box center [974, 169] width 32 height 32
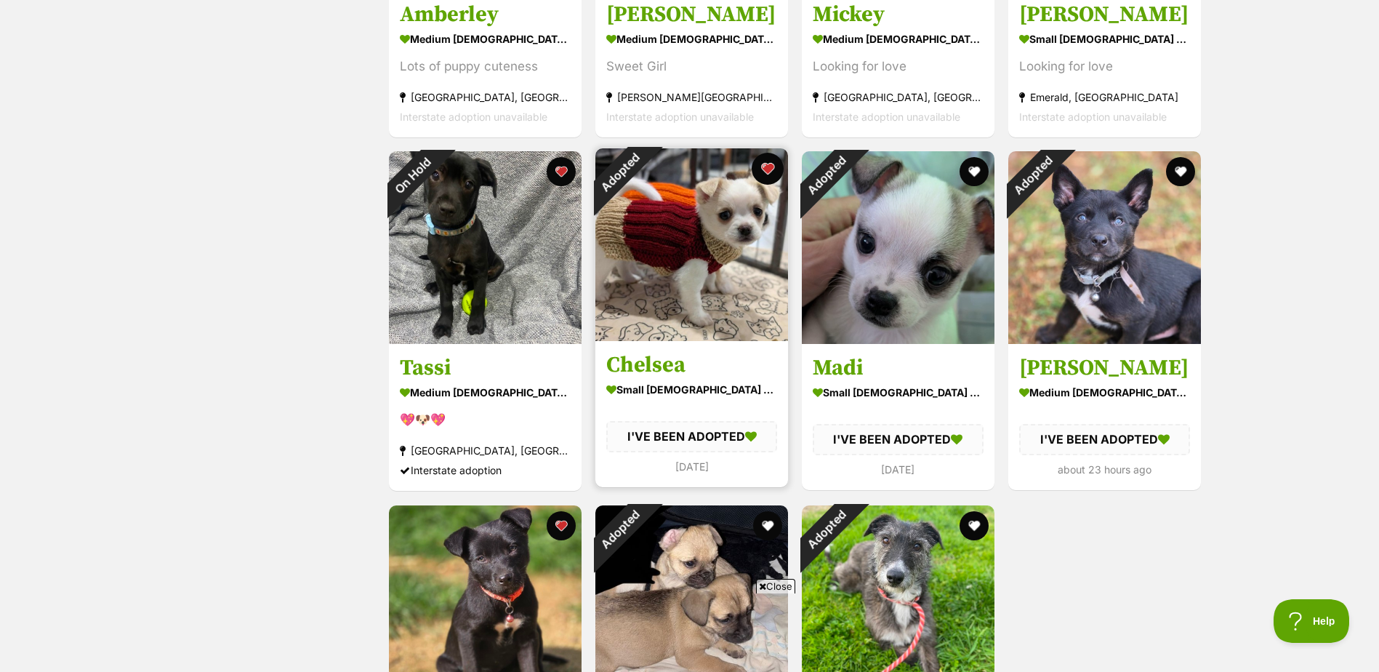
click at [769, 166] on button "favourite" at bounding box center [768, 169] width 32 height 32
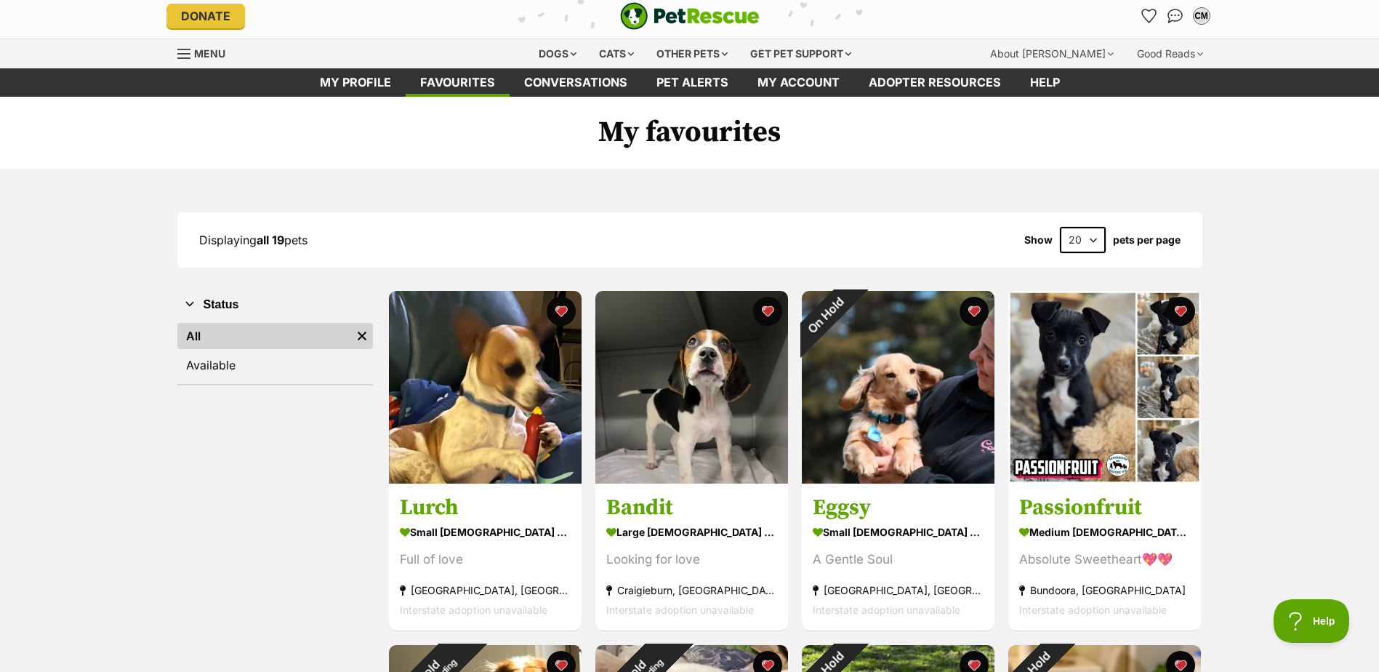
scroll to position [0, 0]
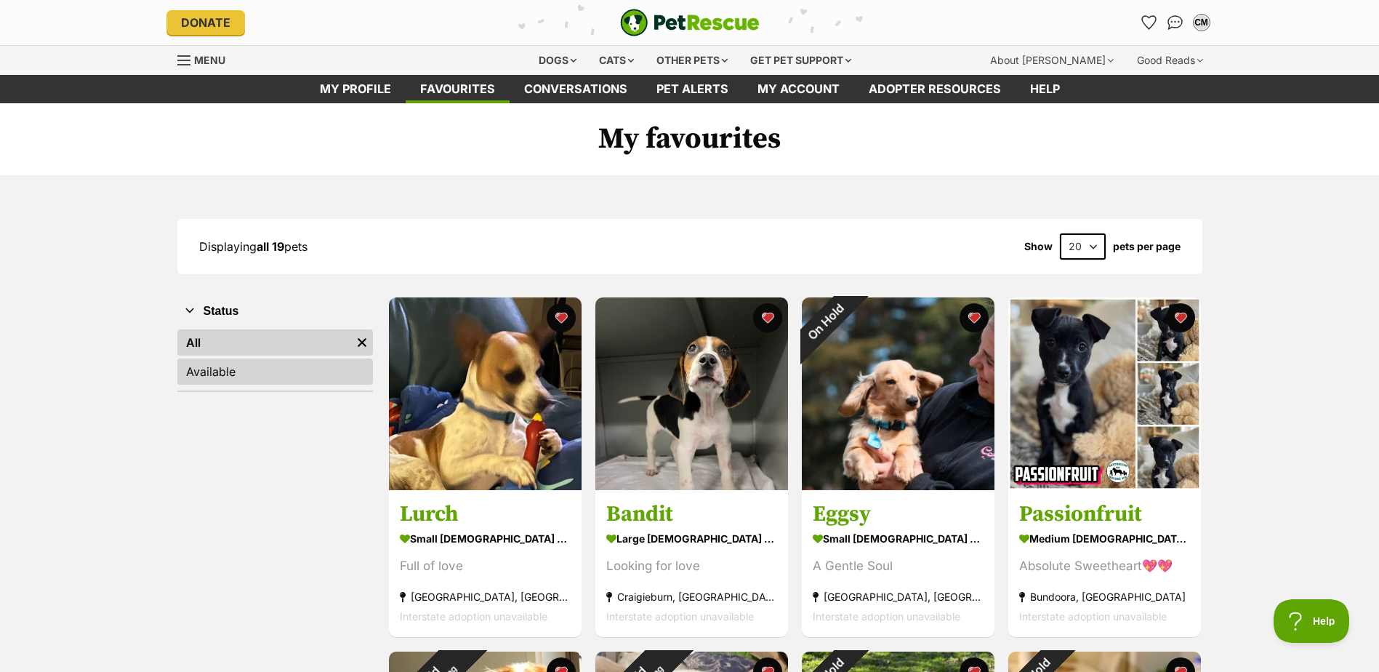
click at [214, 372] on link "Available" at bounding box center [275, 371] width 196 height 26
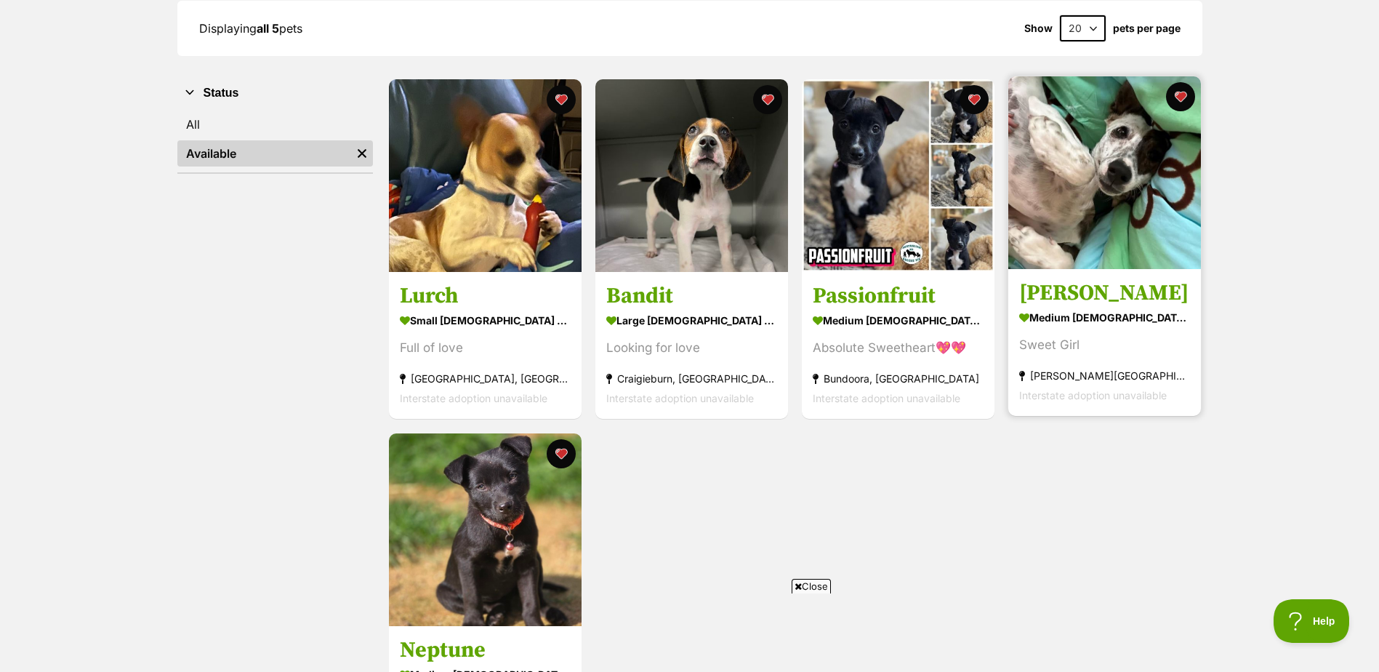
click at [1131, 294] on h3 "[PERSON_NAME]" at bounding box center [1104, 294] width 171 height 28
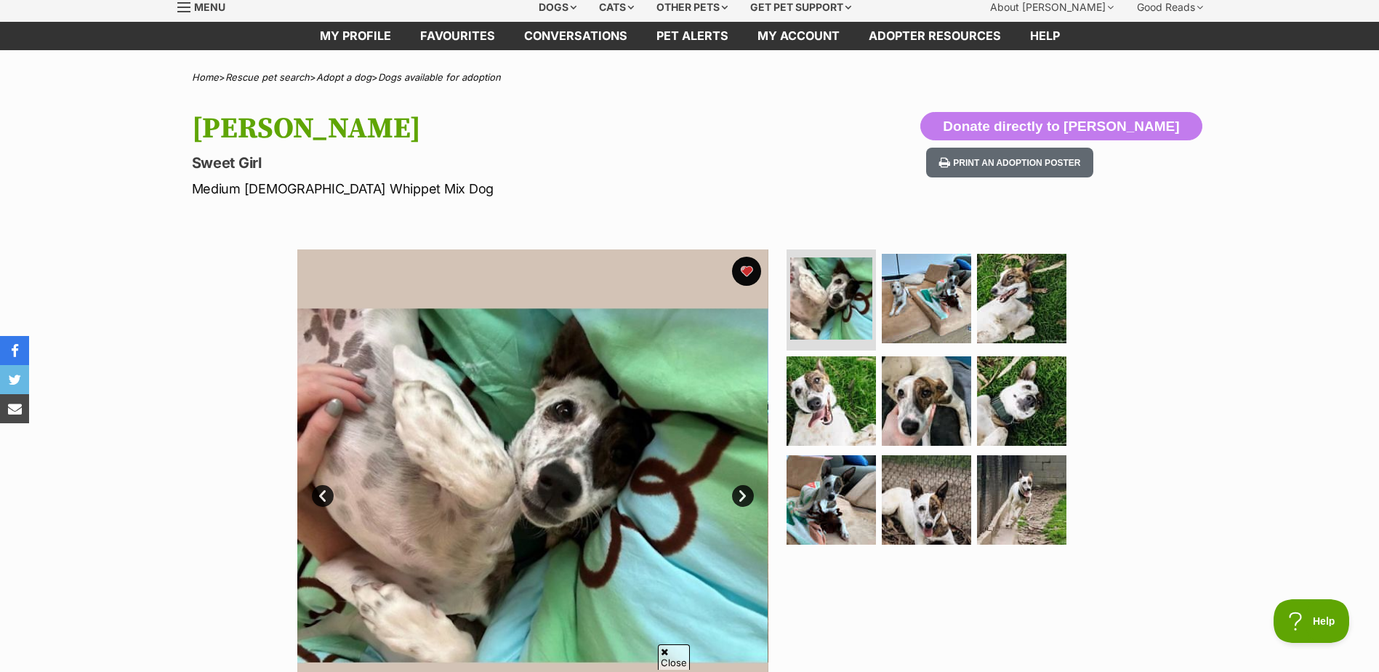
scroll to position [63, 0]
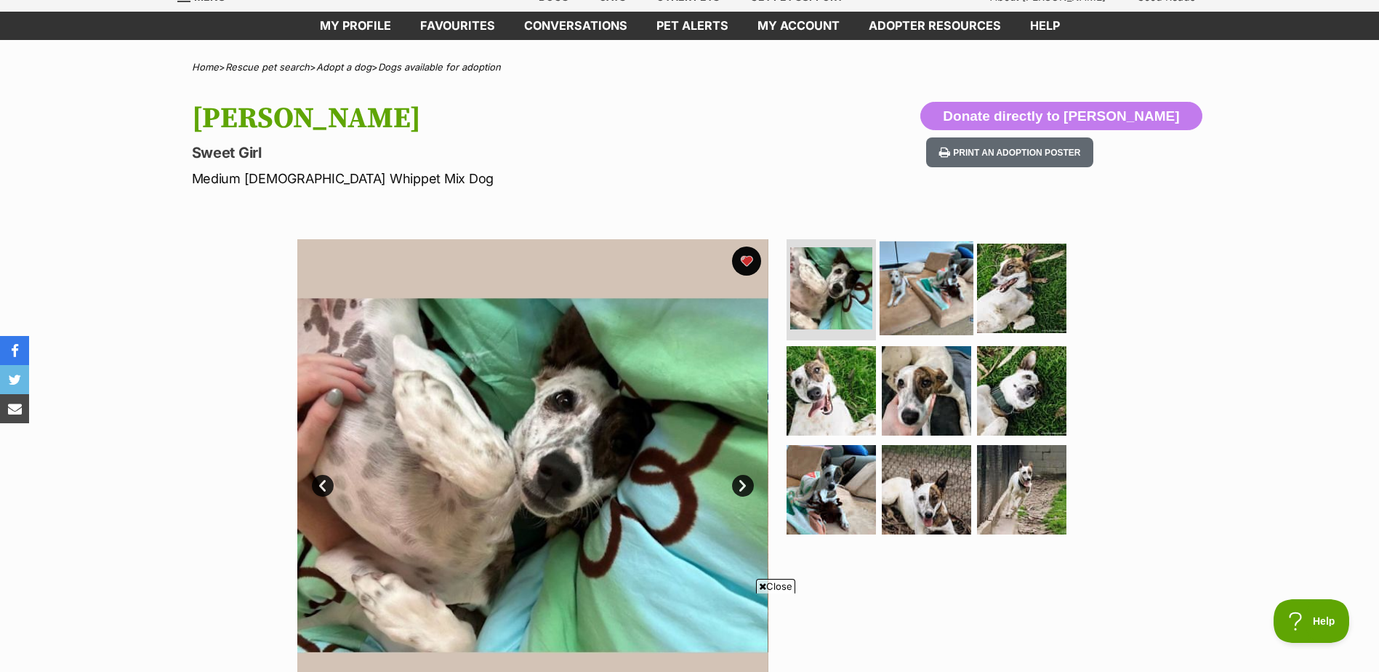
click at [906, 282] on img at bounding box center [927, 288] width 94 height 94
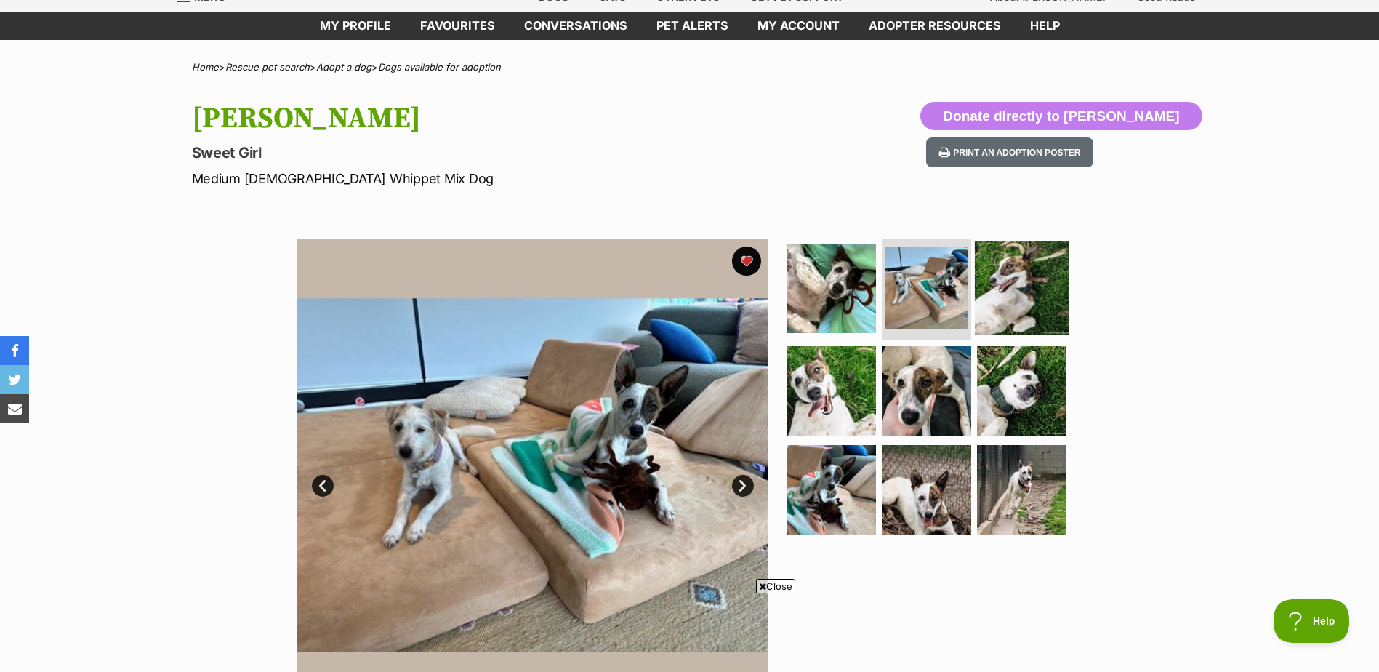
scroll to position [0, 0]
click at [1027, 294] on img at bounding box center [1022, 288] width 94 height 94
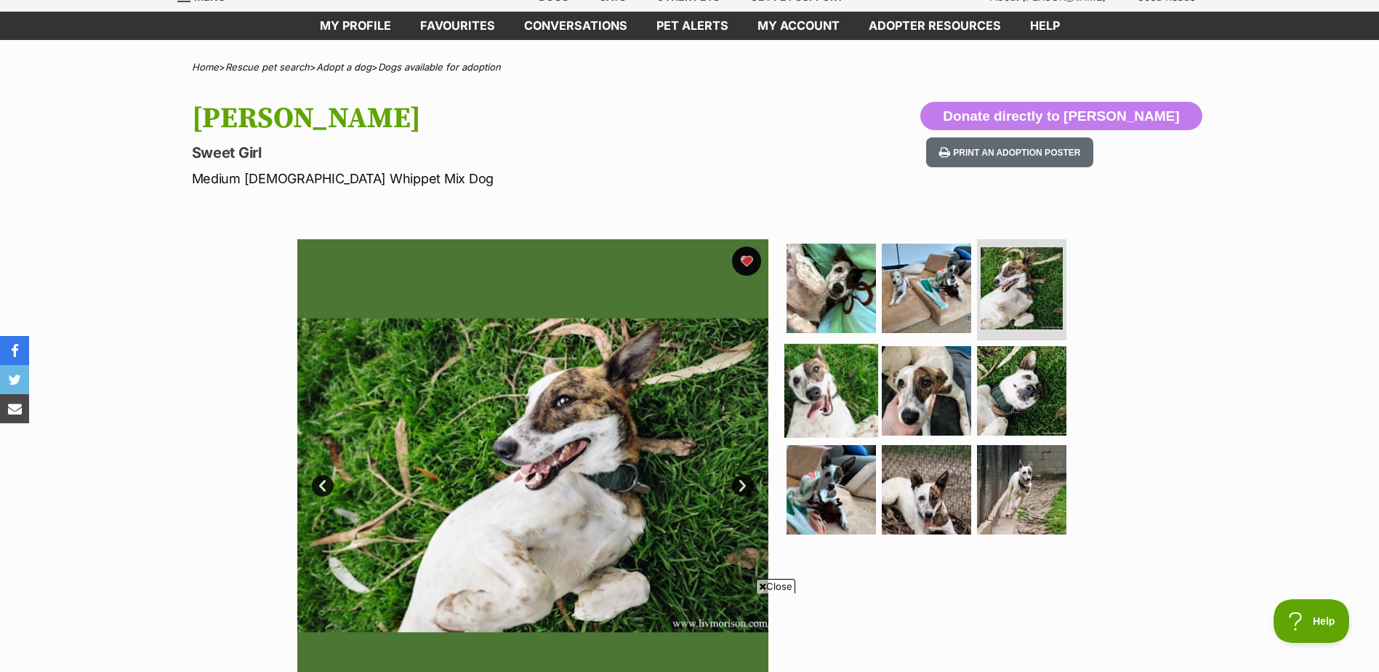
click at [847, 383] on img at bounding box center [831, 391] width 94 height 94
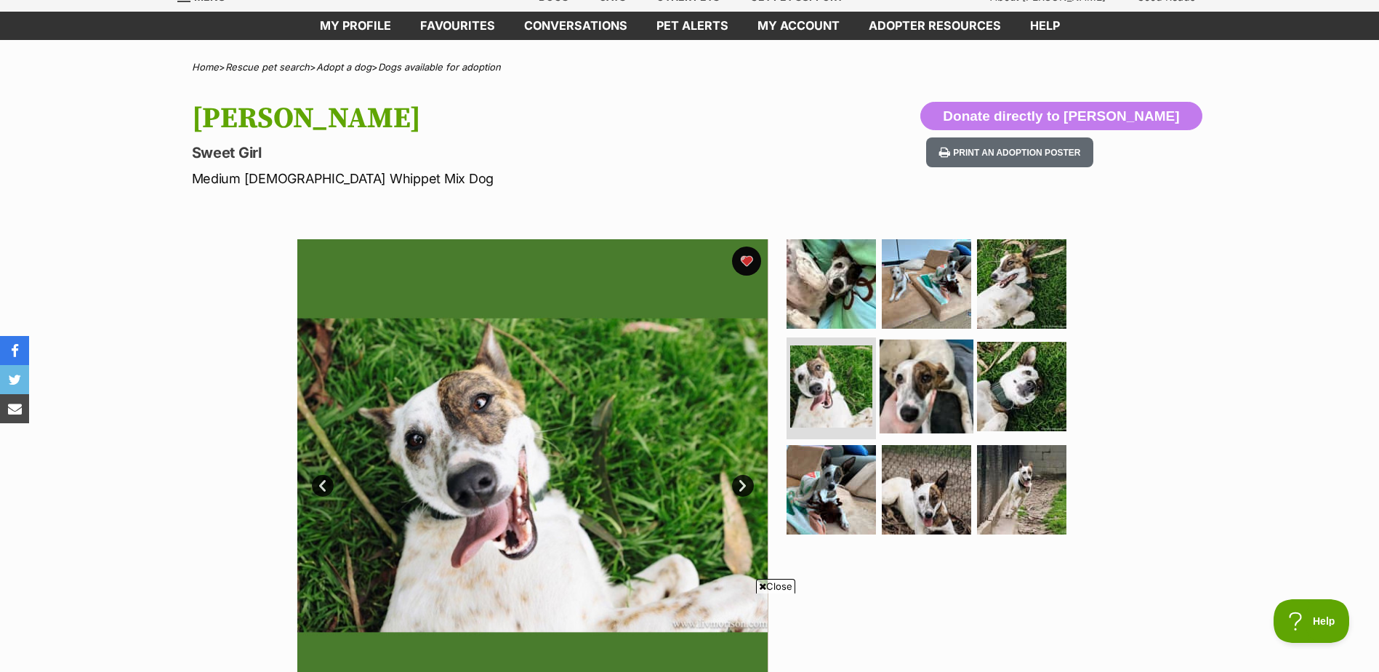
click at [921, 388] on img at bounding box center [927, 387] width 94 height 94
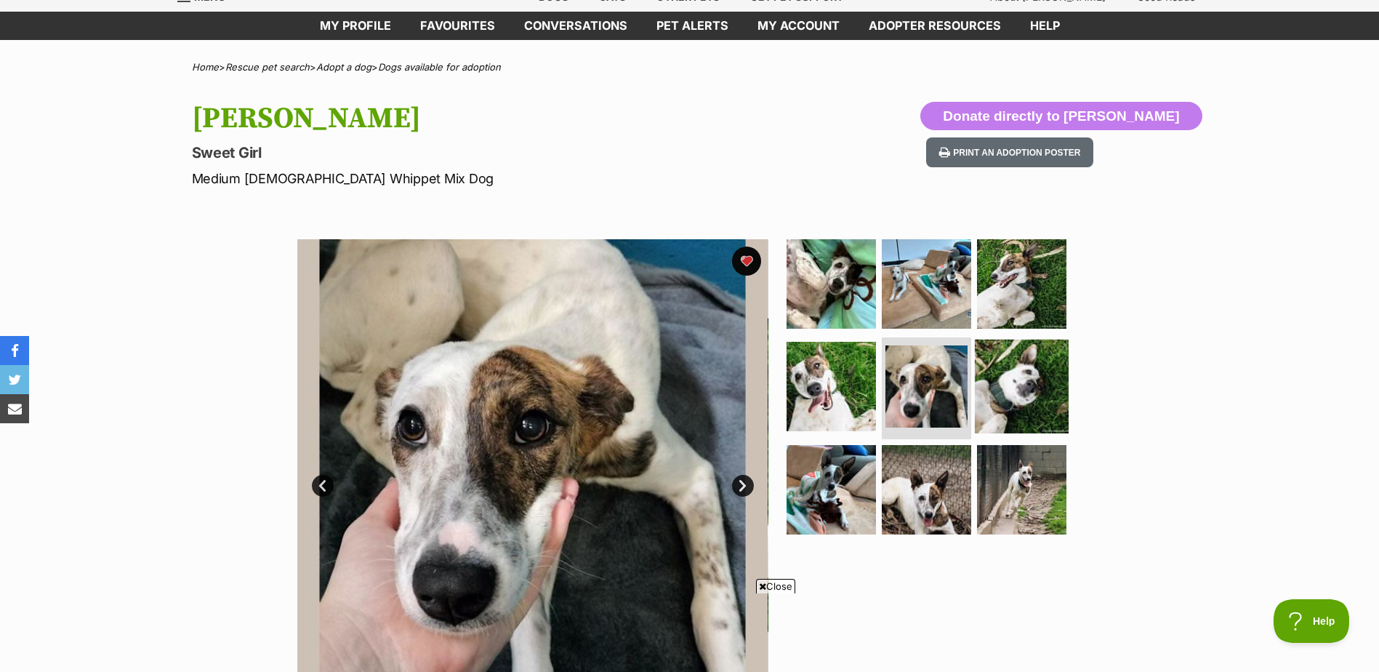
click at [1049, 385] on img at bounding box center [1022, 387] width 94 height 94
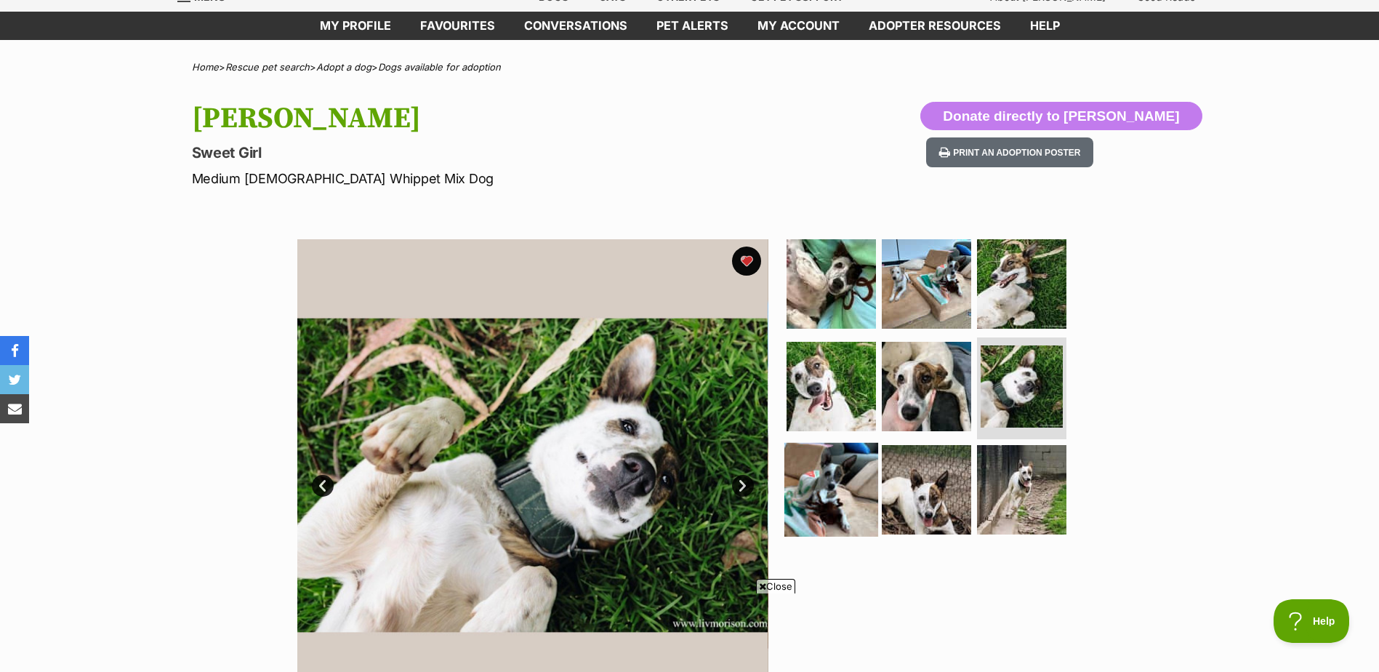
click at [852, 479] on img at bounding box center [831, 490] width 94 height 94
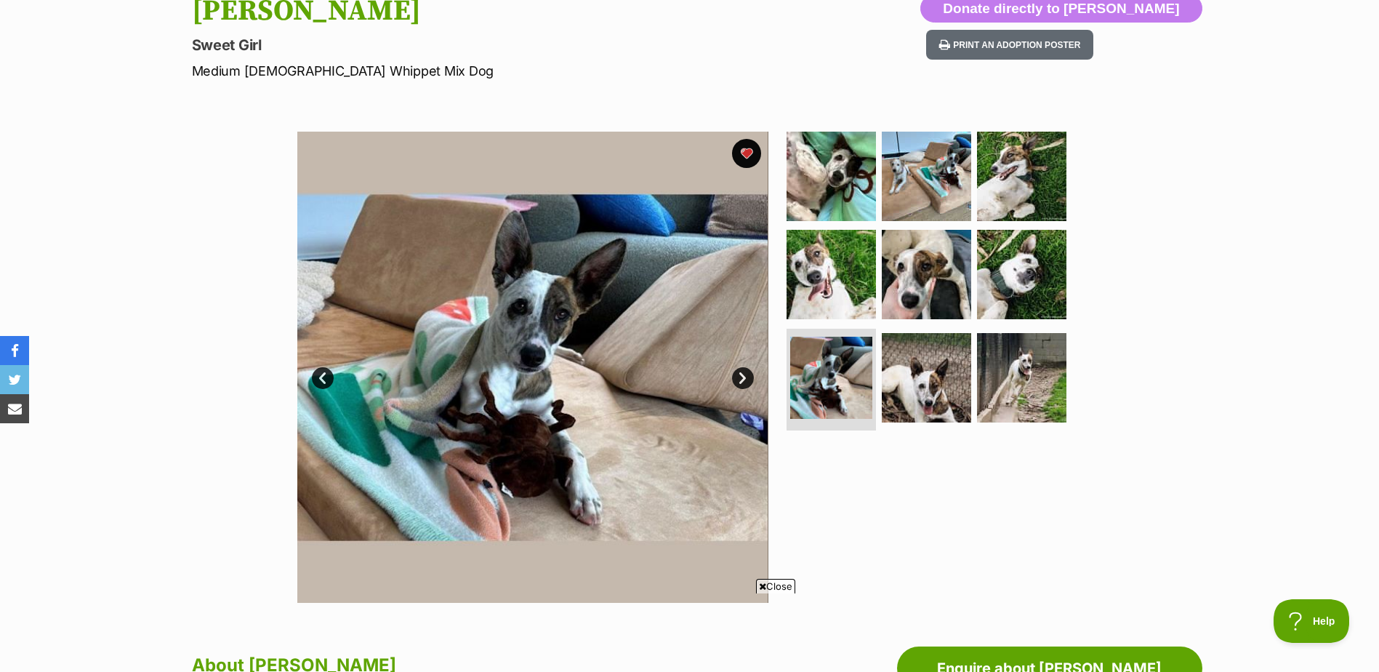
scroll to position [187, 0]
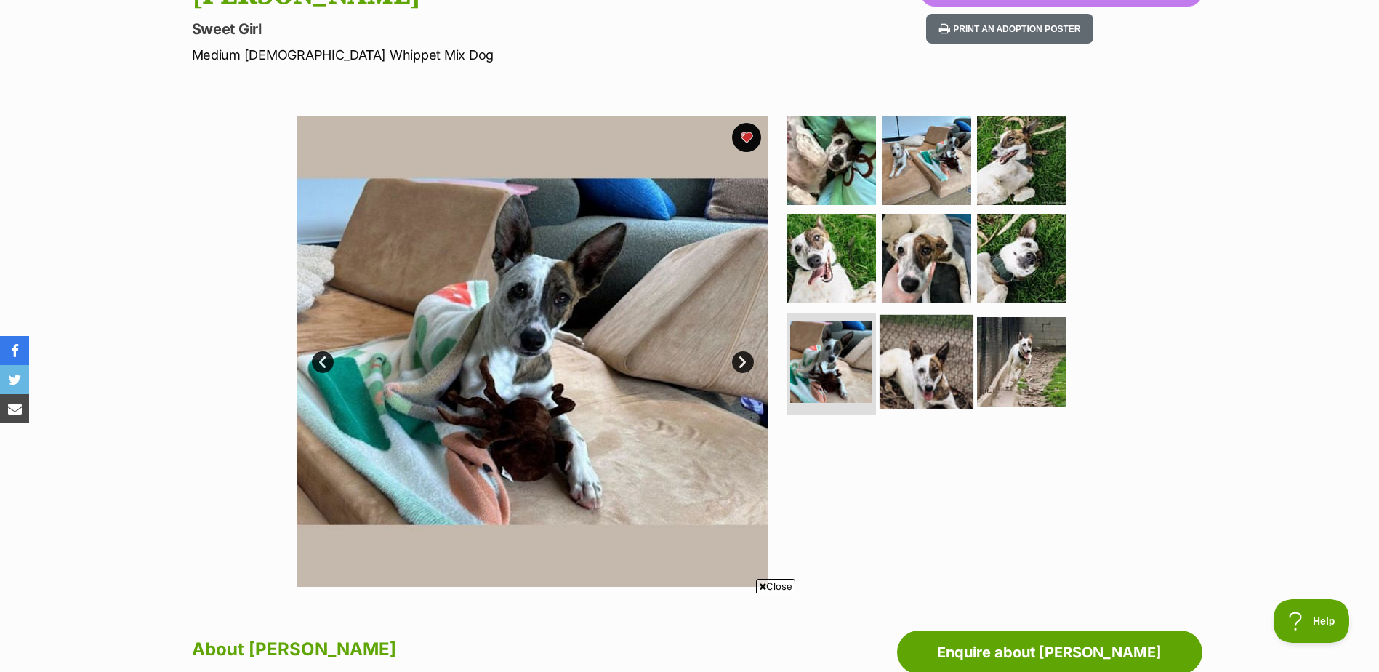
click at [899, 361] on img at bounding box center [927, 362] width 94 height 94
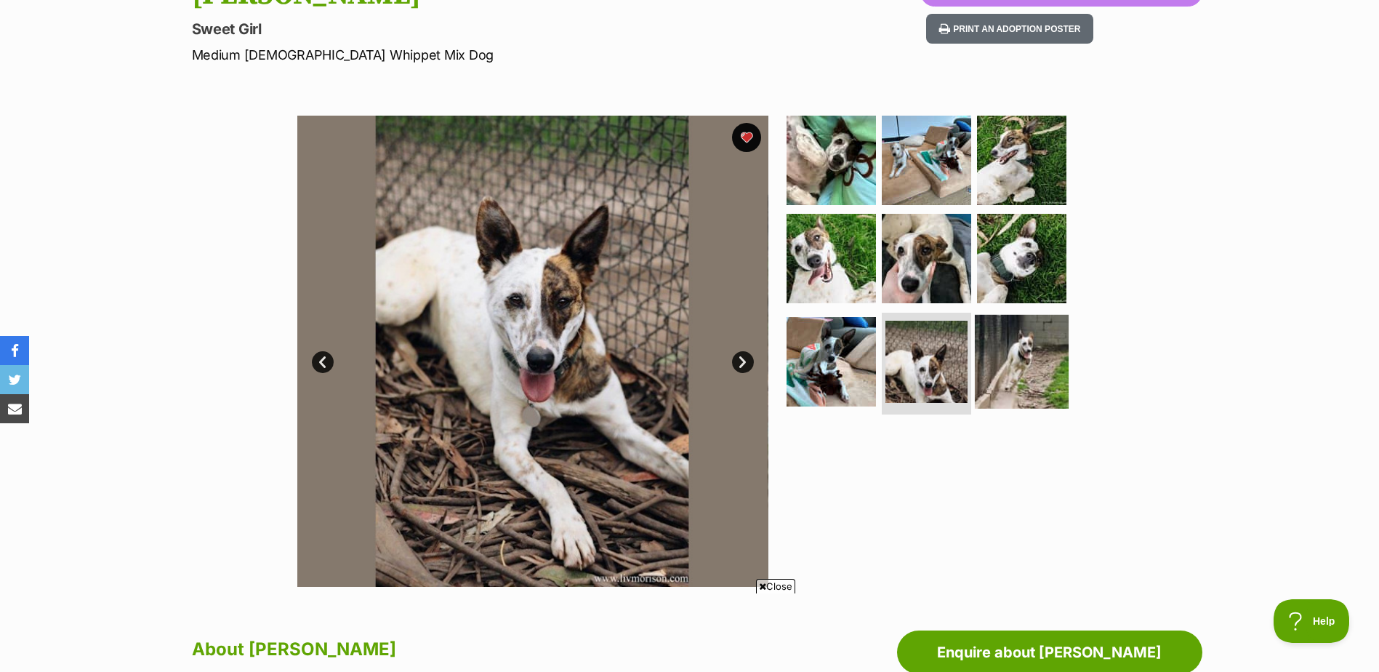
click at [1046, 350] on img at bounding box center [1022, 362] width 94 height 94
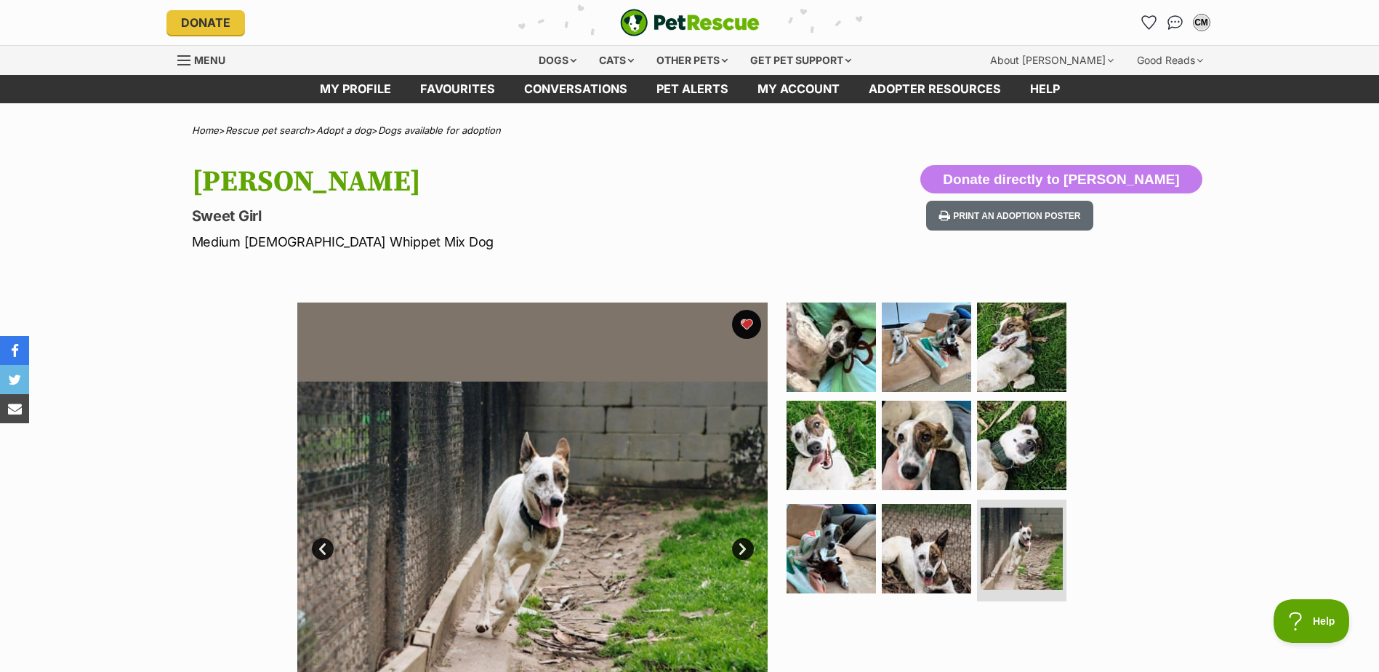
scroll to position [0, 0]
